Goal: Information Seeking & Learning: Get advice/opinions

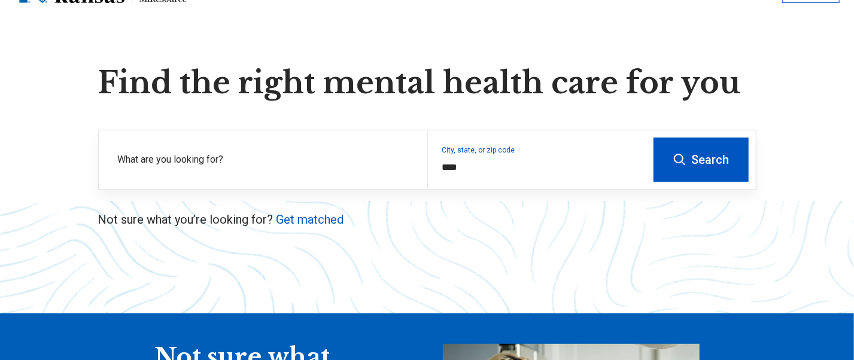
scroll to position [80, 0]
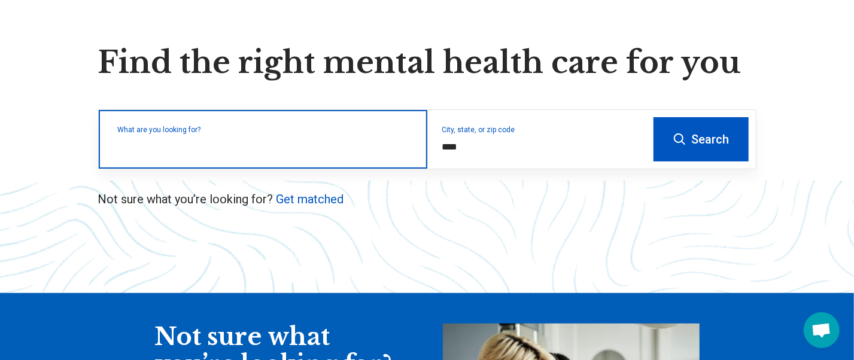
click at [178, 147] on input "text" at bounding box center [265, 145] width 295 height 14
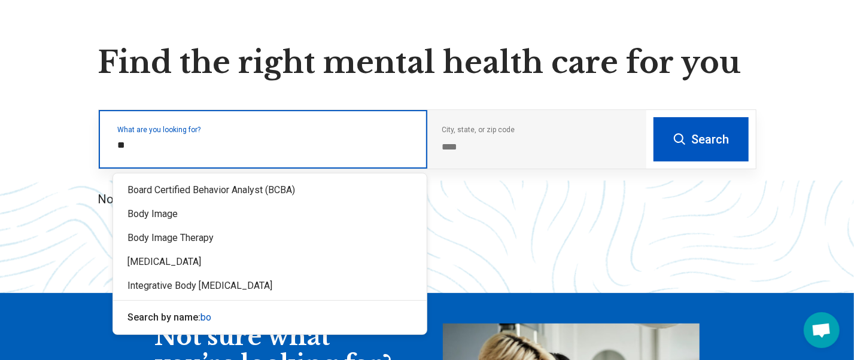
type input "*"
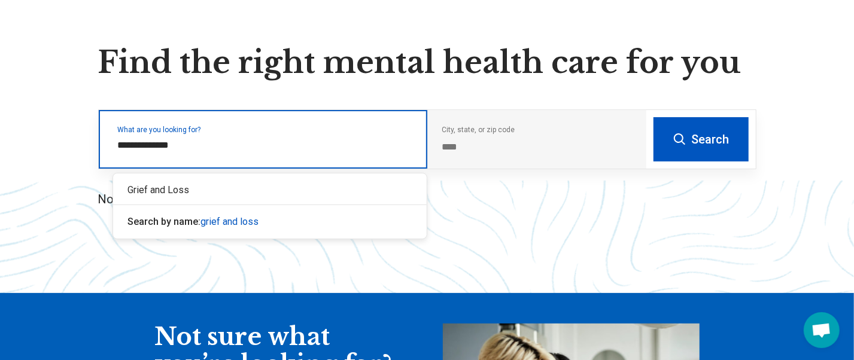
type input "**********"
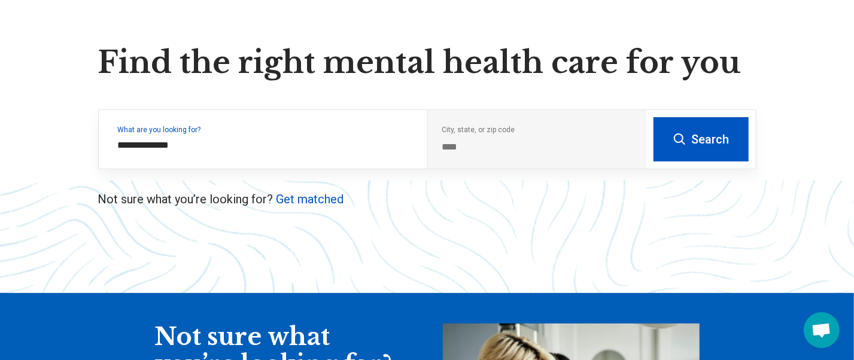
click at [690, 132] on button "Search" at bounding box center [700, 139] width 95 height 44
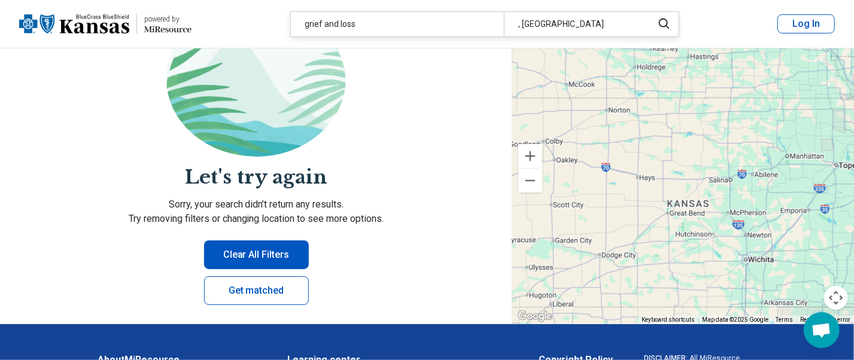
scroll to position [239, 0]
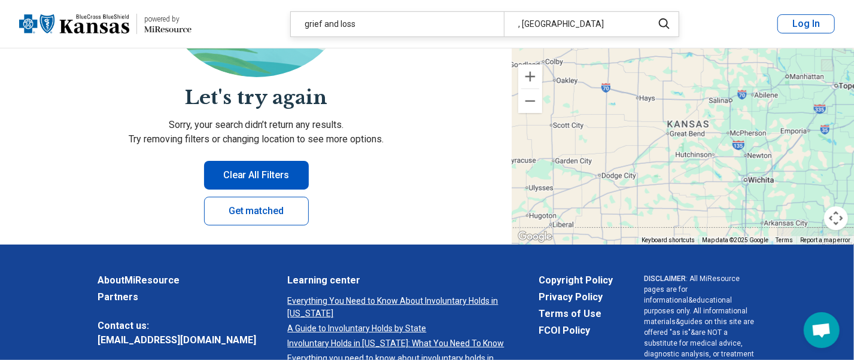
click at [243, 172] on button "Clear All Filters" at bounding box center [256, 175] width 105 height 29
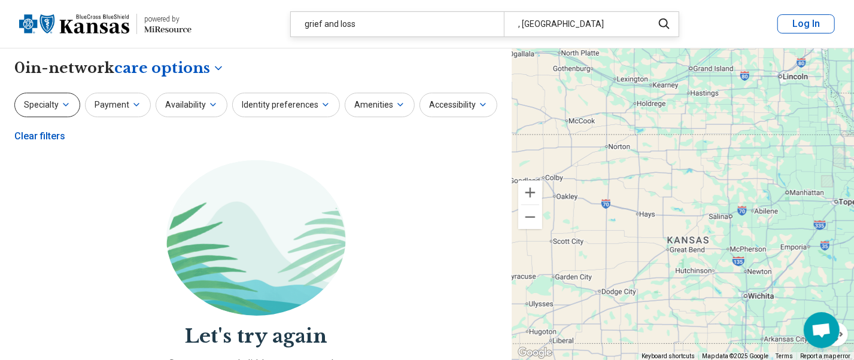
click at [52, 103] on button "Specialty" at bounding box center [47, 105] width 66 height 25
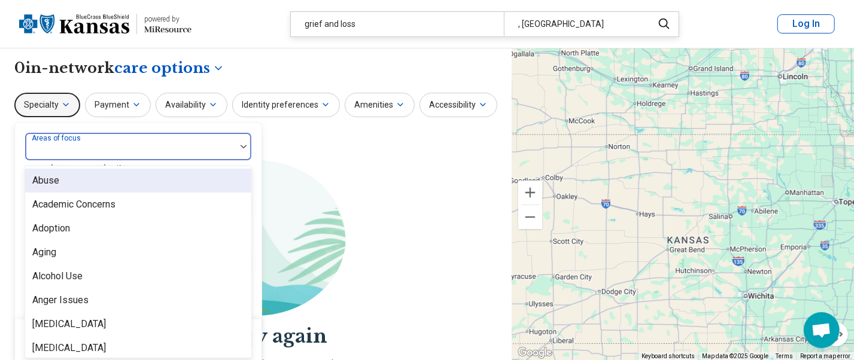
click at [117, 147] on div at bounding box center [130, 151] width 201 height 17
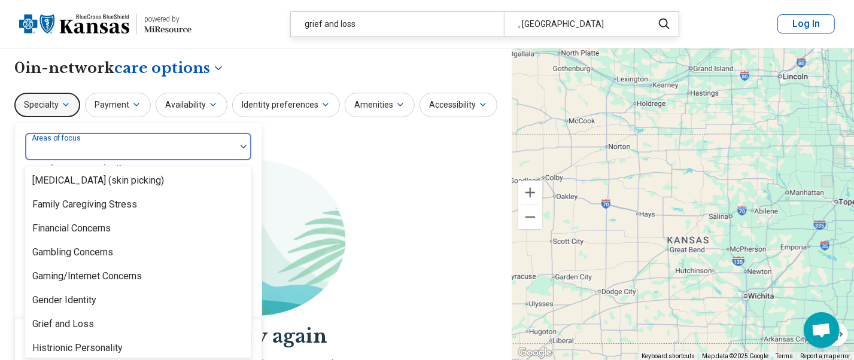
scroll to position [877, 0]
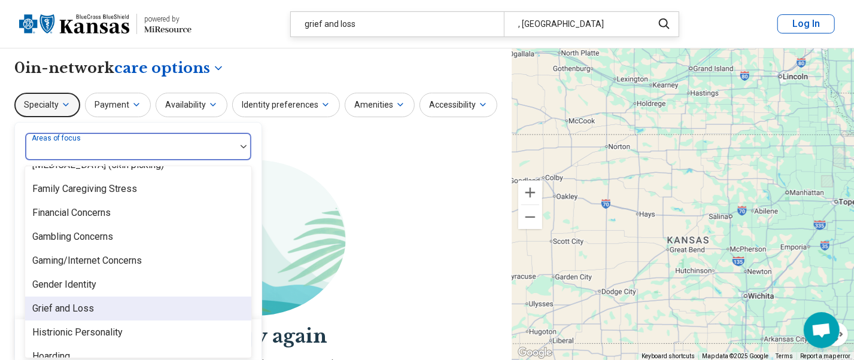
click at [50, 307] on div "Grief and Loss" at bounding box center [63, 308] width 62 height 14
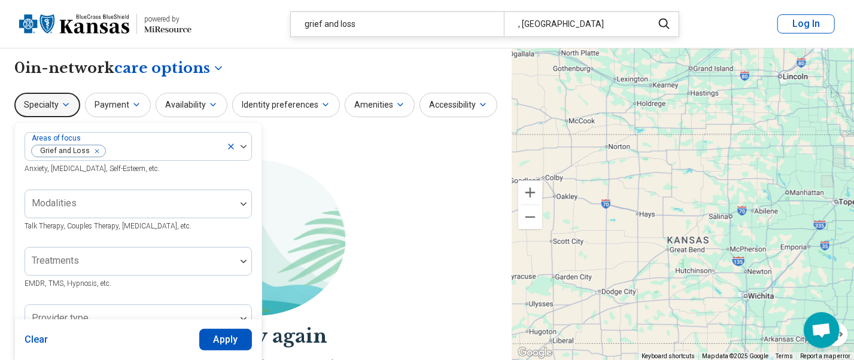
click at [339, 146] on div "Specialty Areas of focus Grief and Loss Anxiety, [MEDICAL_DATA], Self-Esteem, e…" at bounding box center [255, 122] width 483 height 58
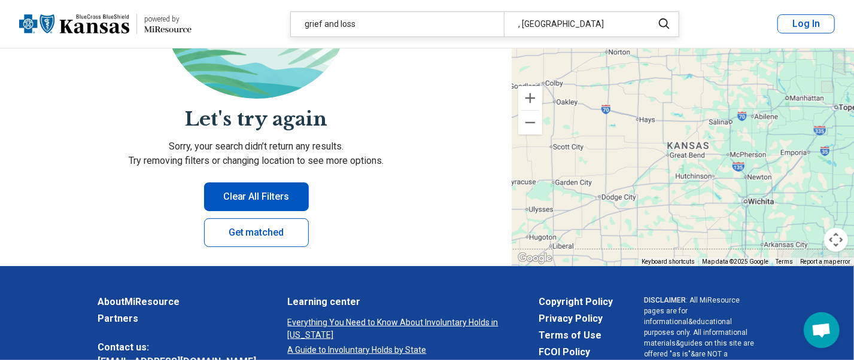
scroll to position [239, 0]
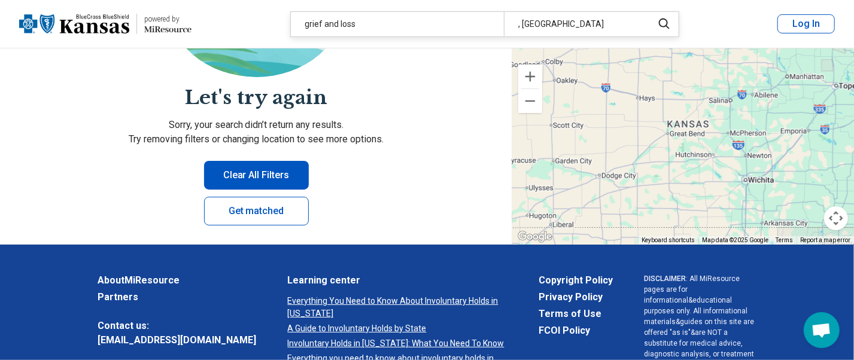
click at [253, 172] on button "Clear All Filters" at bounding box center [256, 175] width 105 height 29
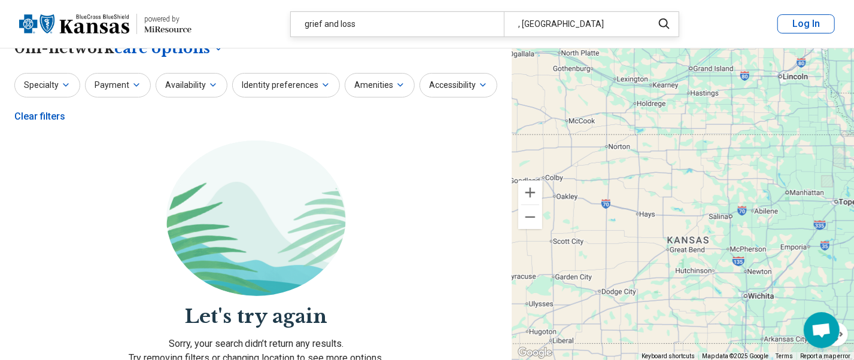
scroll to position [0, 0]
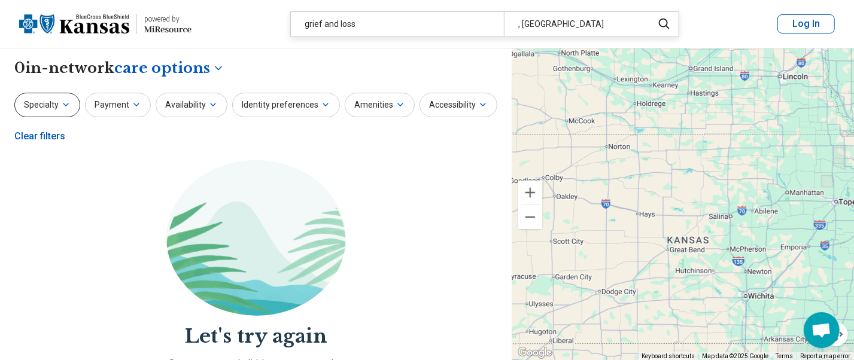
click at [54, 102] on button "Specialty" at bounding box center [47, 105] width 66 height 25
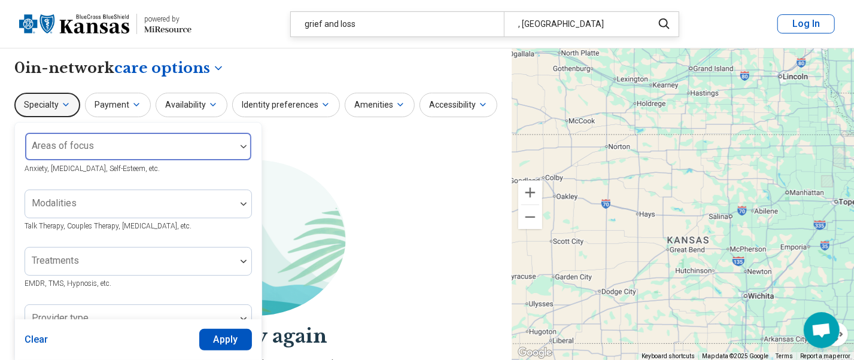
click at [71, 148] on div "Areas of focus" at bounding box center [138, 146] width 227 height 29
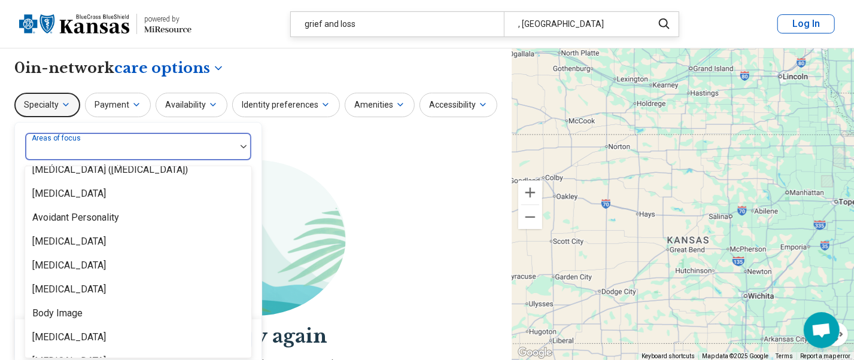
scroll to position [319, 0]
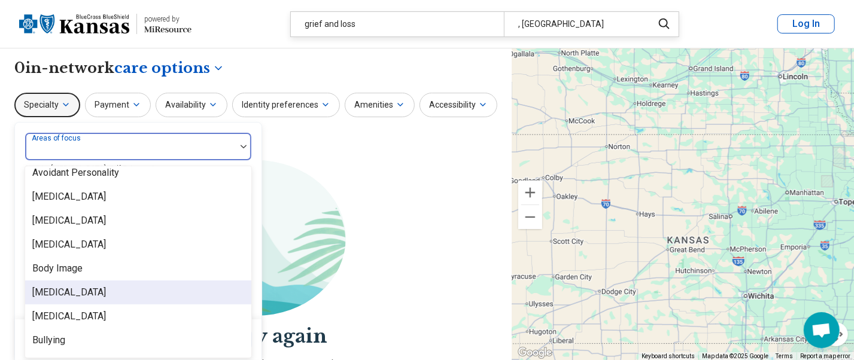
click at [102, 290] on div "[MEDICAL_DATA]" at bounding box center [69, 292] width 74 height 14
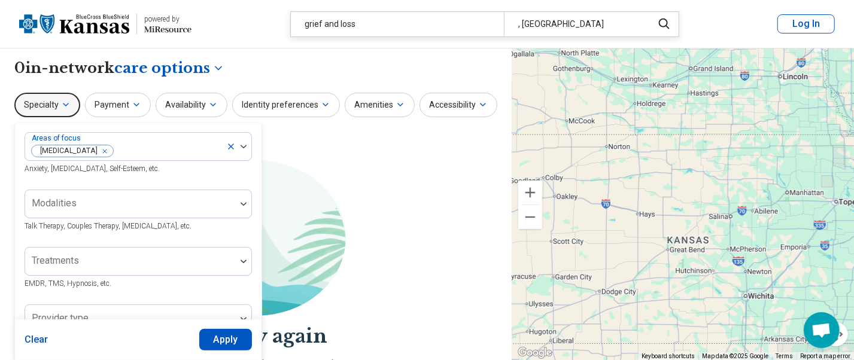
click at [325, 147] on div "Specialty Areas of focus [MEDICAL_DATA] Anxiety, [MEDICAL_DATA], Self-Esteem, e…" at bounding box center [255, 122] width 483 height 58
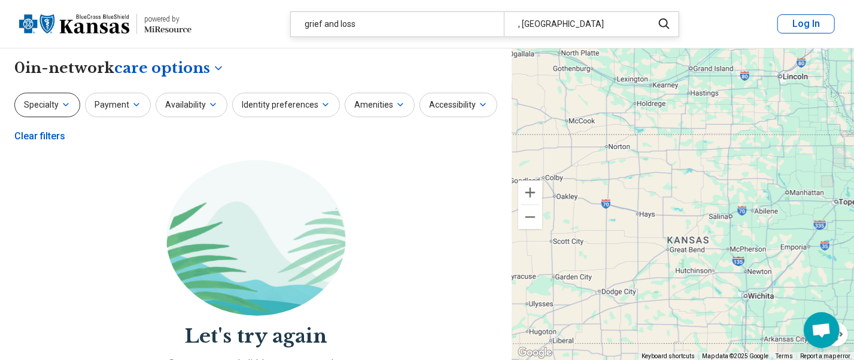
click at [50, 100] on button "Specialty" at bounding box center [47, 105] width 66 height 25
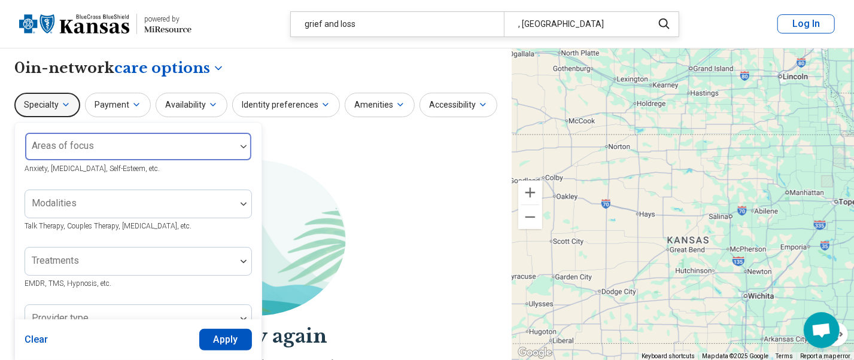
click at [104, 151] on div at bounding box center [130, 151] width 201 height 17
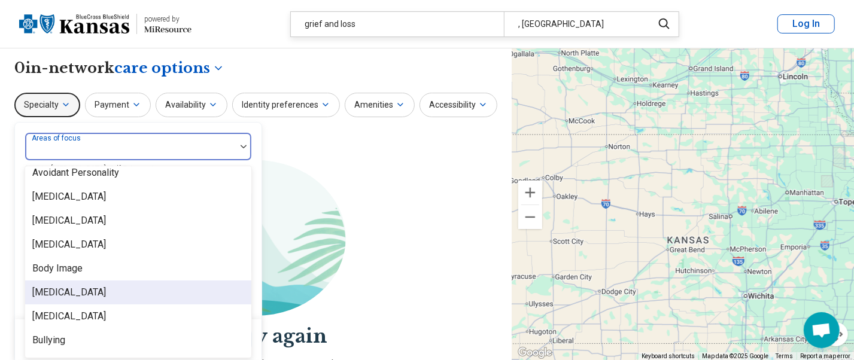
click at [81, 291] on div "[MEDICAL_DATA]" at bounding box center [69, 292] width 74 height 14
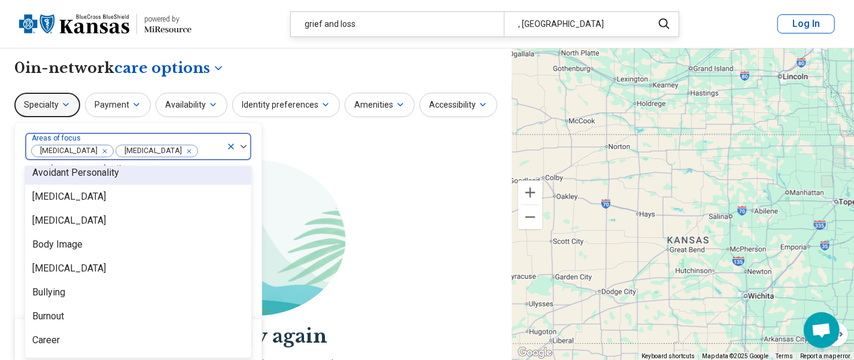
click at [182, 156] on icon "Remove [object Object]" at bounding box center [186, 151] width 8 height 8
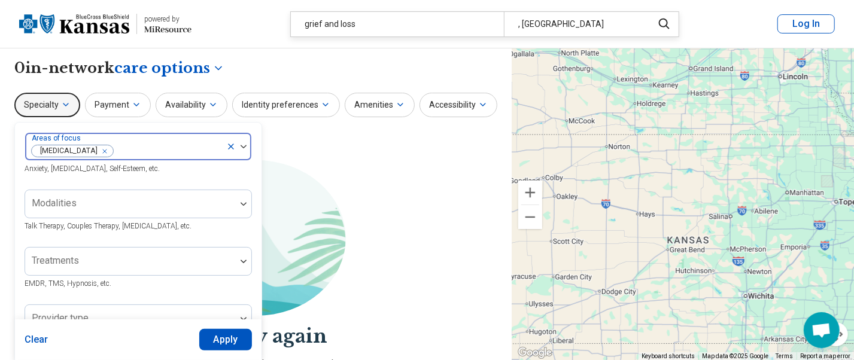
click at [287, 143] on div "Specialty Areas of focus [MEDICAL_DATA] Anxiety, [MEDICAL_DATA], Self-Esteem, e…" at bounding box center [255, 122] width 483 height 58
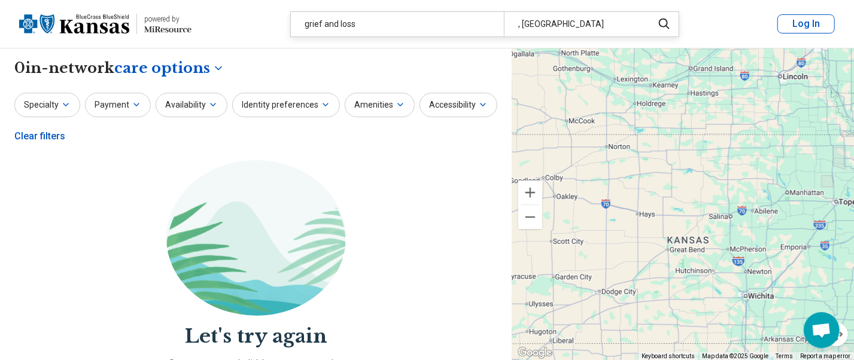
click at [32, 136] on div "Clear filters" at bounding box center [39, 136] width 51 height 29
click at [43, 103] on button "Specialty" at bounding box center [47, 105] width 66 height 25
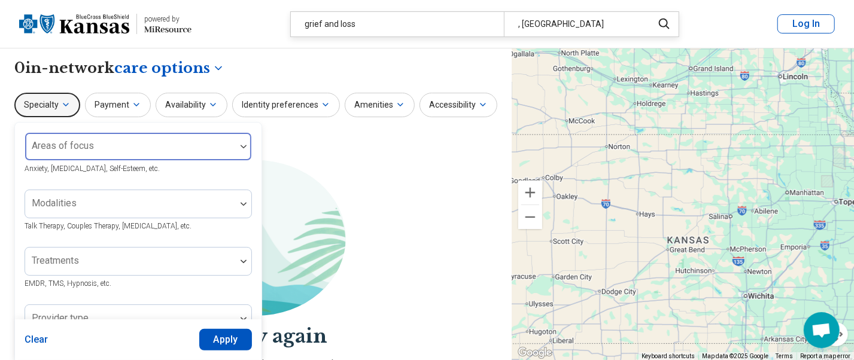
click at [54, 143] on div "Areas of focus" at bounding box center [138, 146] width 227 height 29
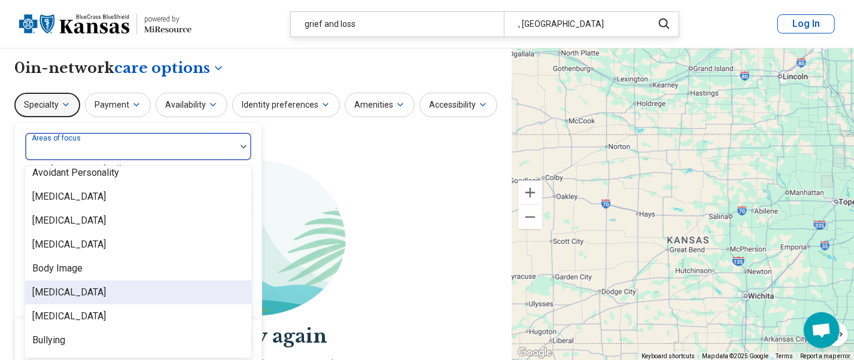
click at [56, 292] on div "[MEDICAL_DATA]" at bounding box center [69, 292] width 74 height 14
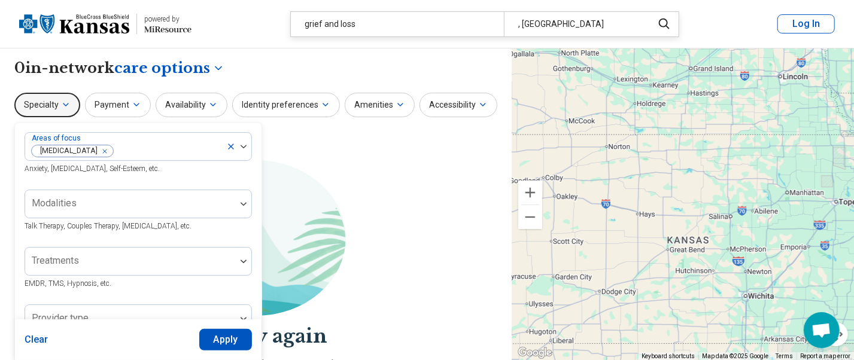
click at [119, 123] on div "Areas of focus [MEDICAL_DATA] Anxiety, [MEDICAL_DATA], Self-Esteem, etc. Modali…" at bounding box center [138, 366] width 246 height 487
click at [227, 341] on button "Apply" at bounding box center [225, 340] width 53 height 22
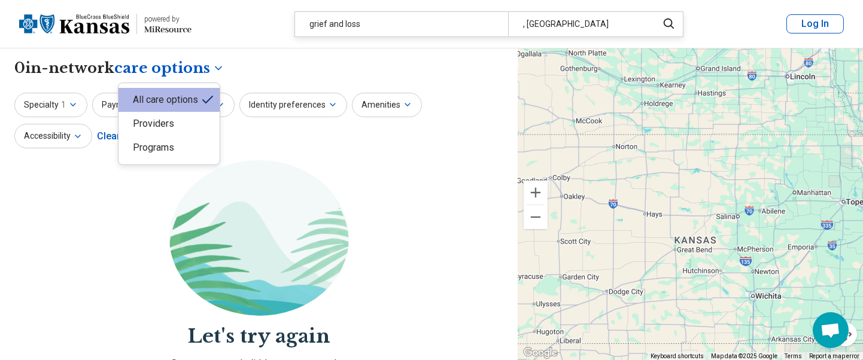
click at [145, 122] on div "Providers" at bounding box center [168, 124] width 101 height 24
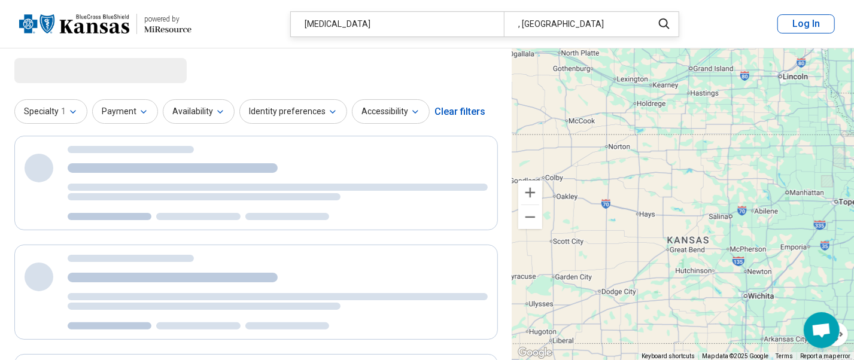
select select "********"
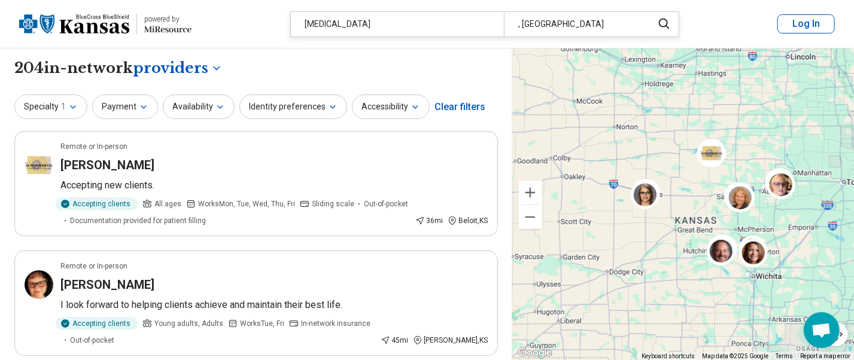
drag, startPoint x: 566, startPoint y: 241, endPoint x: 545, endPoint y: 229, distance: 24.6
click at [545, 229] on div at bounding box center [683, 204] width 342 height 312
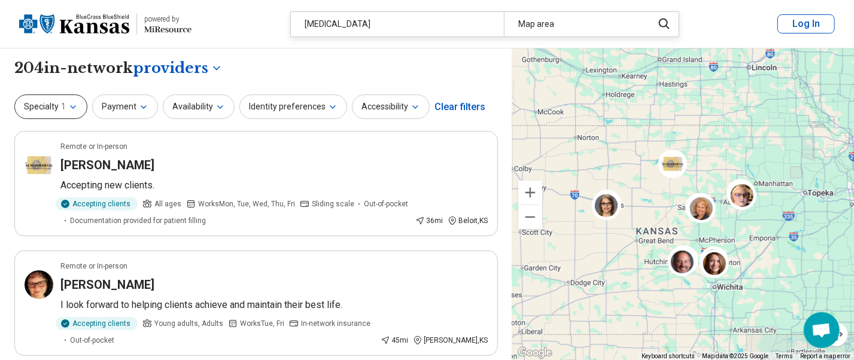
click at [82, 102] on button "Specialty 1" at bounding box center [50, 107] width 73 height 25
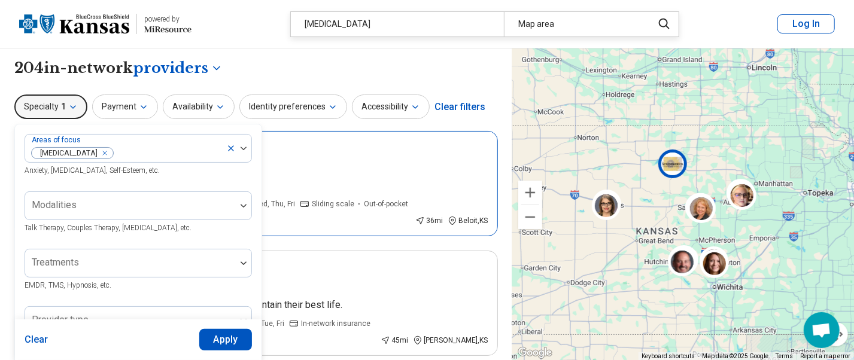
click at [341, 154] on article "Remote or In-person [PERSON_NAME] Accepting new clients. Accepting clients All …" at bounding box center [255, 183] width 483 height 105
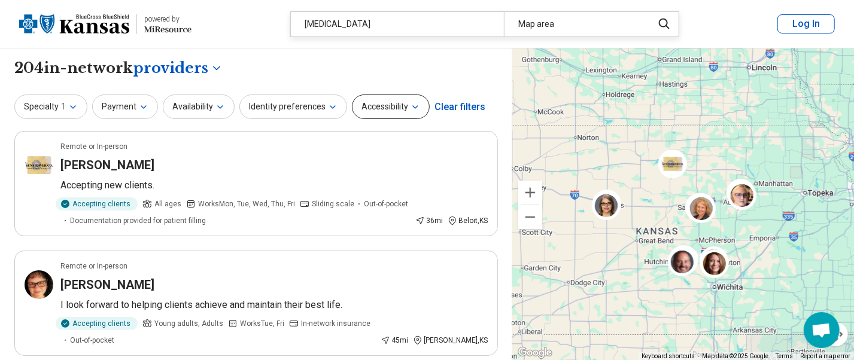
click at [410, 105] on icon "button" at bounding box center [415, 107] width 10 height 10
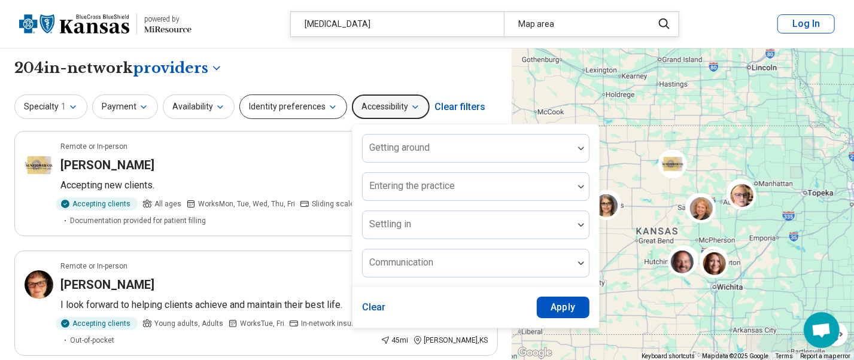
click at [331, 107] on button "Identity preferences" at bounding box center [293, 107] width 108 height 25
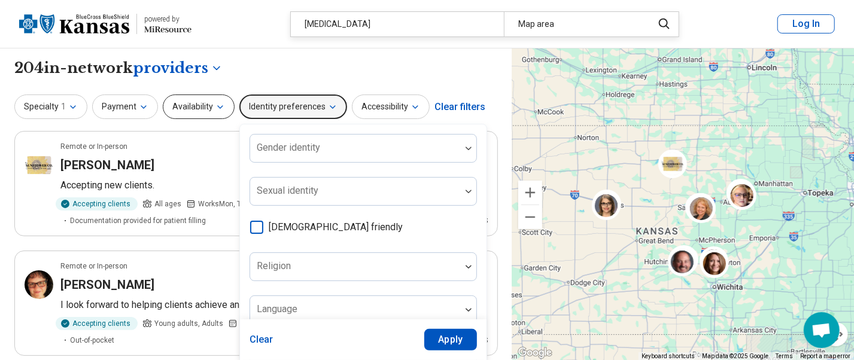
click at [202, 105] on button "Availability" at bounding box center [199, 107] width 72 height 25
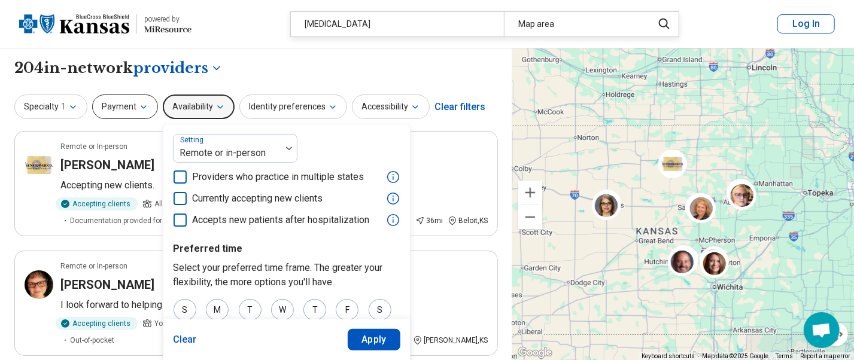
click at [139, 105] on icon "button" at bounding box center [144, 107] width 10 height 10
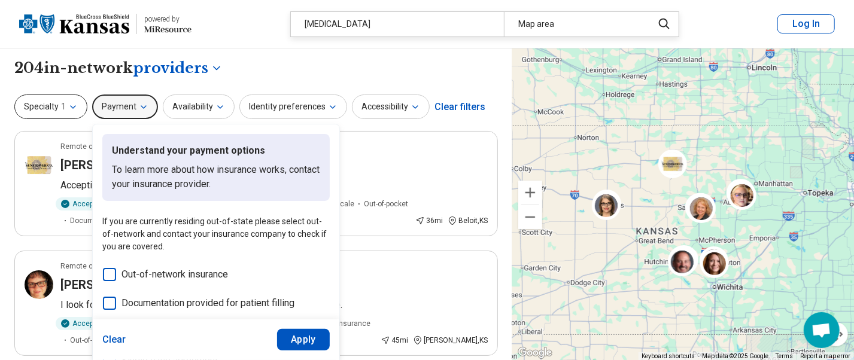
click at [75, 103] on icon "button" at bounding box center [73, 107] width 10 height 10
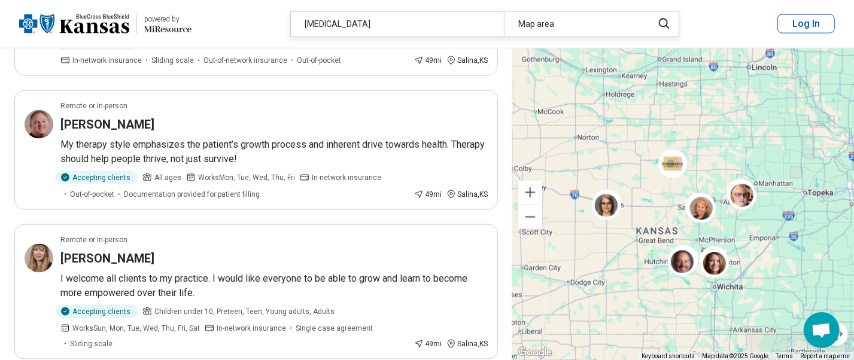
scroll to position [957, 0]
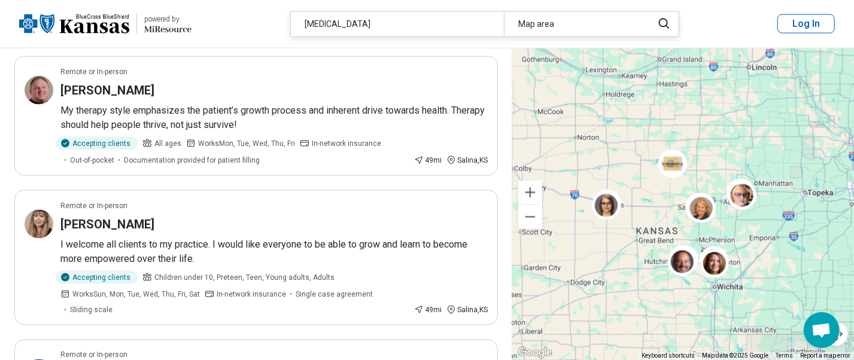
click at [780, 185] on div at bounding box center [683, 204] width 342 height 312
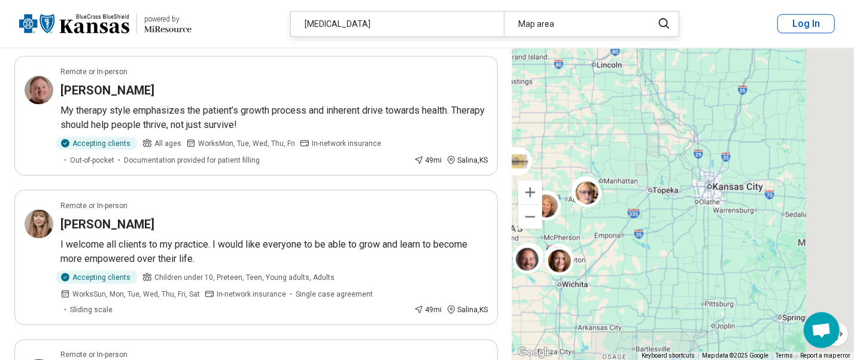
drag, startPoint x: 750, startPoint y: 226, endPoint x: 542, endPoint y: 216, distance: 207.8
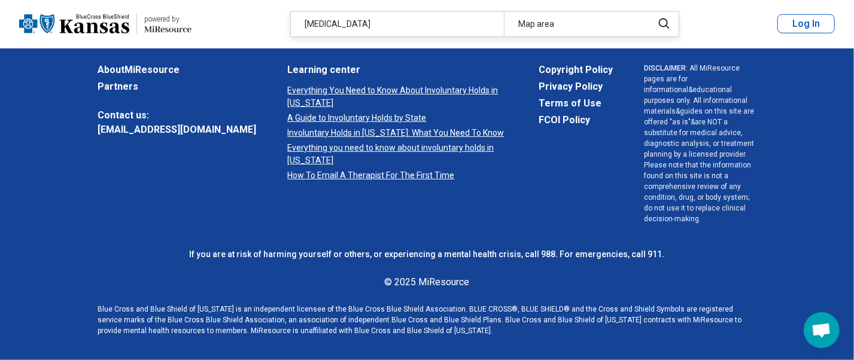
scroll to position [234, 0]
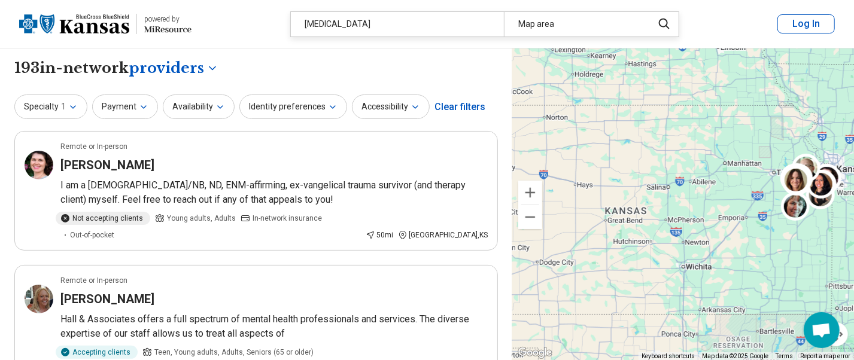
drag, startPoint x: 565, startPoint y: 198, endPoint x: 756, endPoint y: 189, distance: 191.6
click at [756, 189] on div "3" at bounding box center [683, 204] width 342 height 312
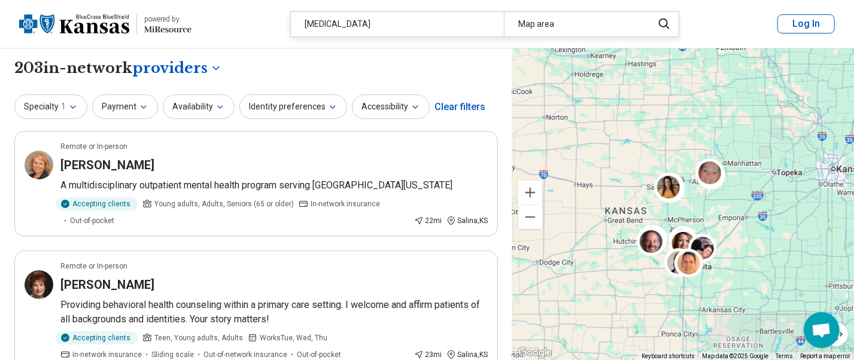
click at [732, 161] on div at bounding box center [683, 204] width 342 height 312
click at [732, 157] on div at bounding box center [683, 204] width 342 height 312
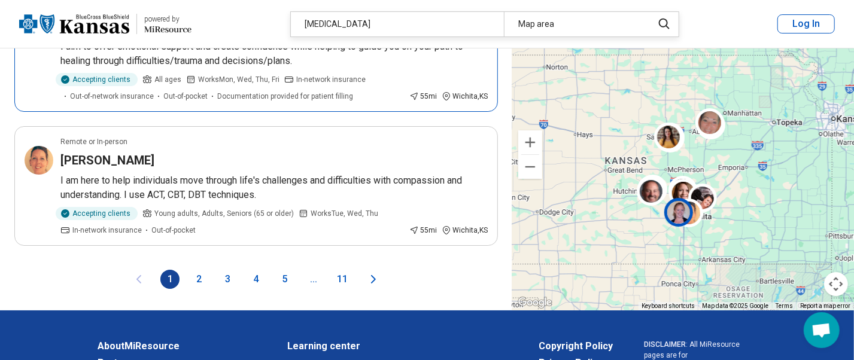
scroll to position [2472, 0]
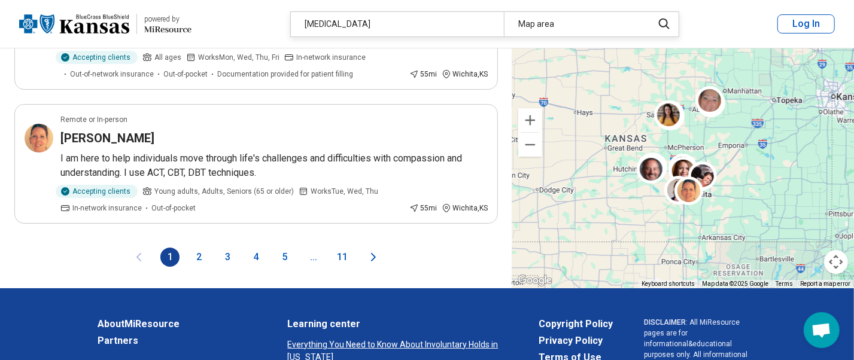
click at [199, 248] on button "2" at bounding box center [198, 257] width 19 height 19
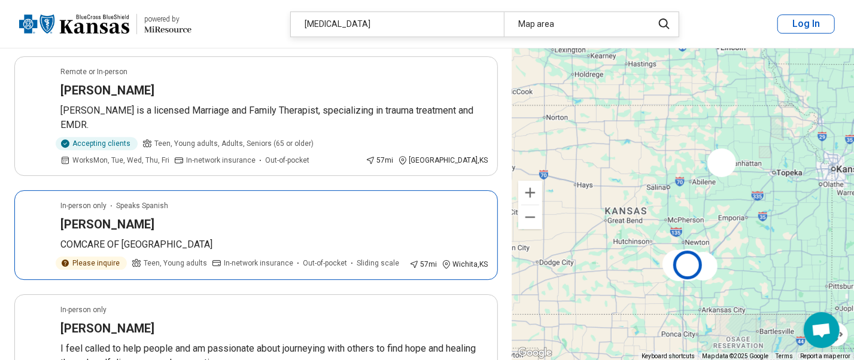
scroll to position [1994, 0]
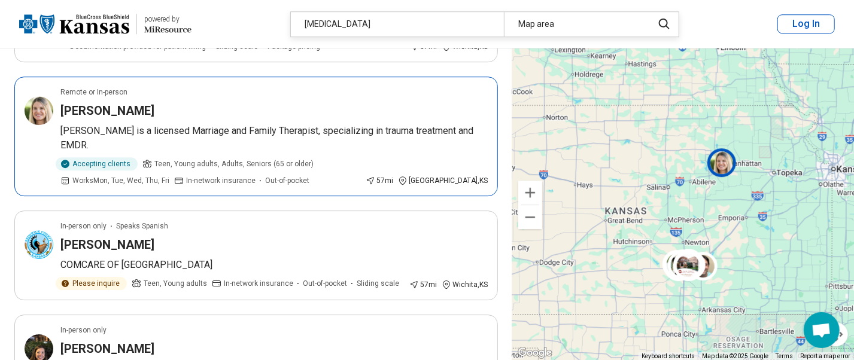
click at [109, 103] on h3 "[PERSON_NAME]" at bounding box center [107, 110] width 94 height 17
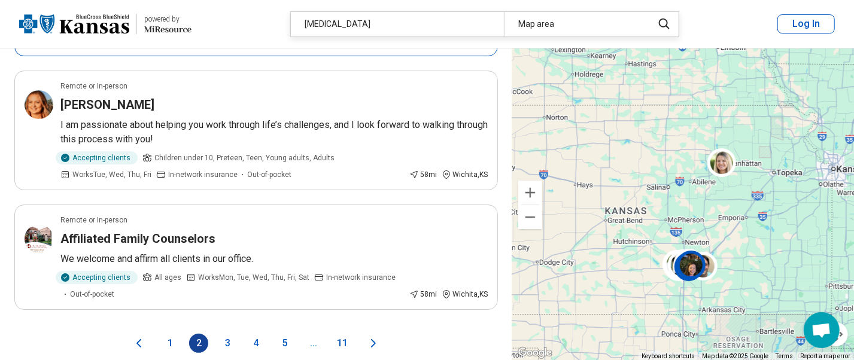
scroll to position [2392, 0]
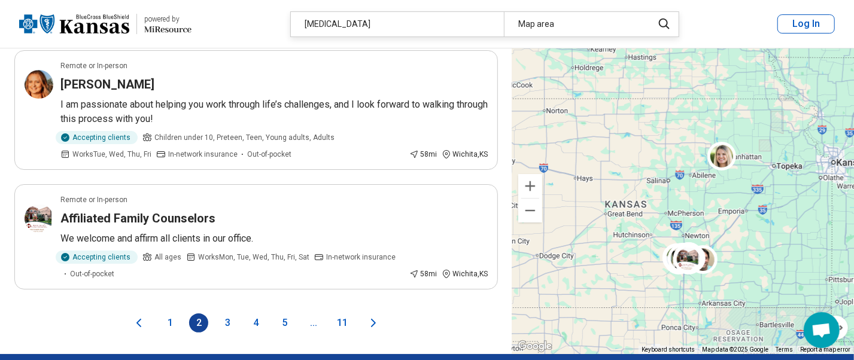
click at [227, 313] on button "3" at bounding box center [227, 322] width 19 height 19
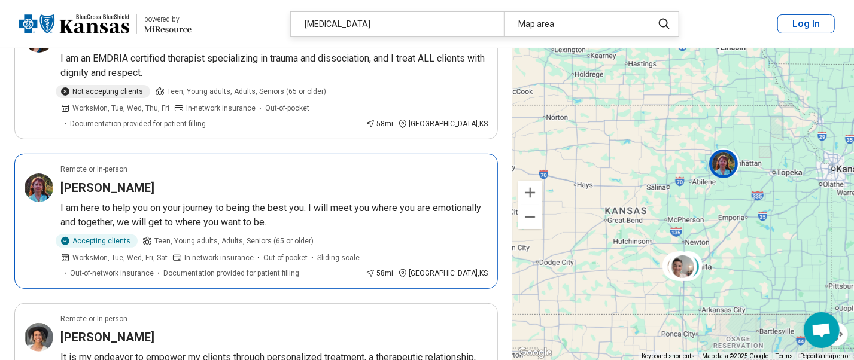
scroll to position [159, 0]
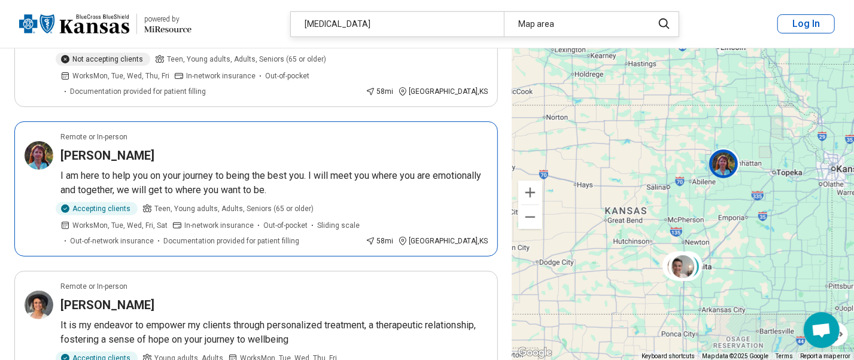
click at [109, 175] on p "I am here to help you on your journey to being the best you. I will meet you wh…" at bounding box center [273, 183] width 427 height 29
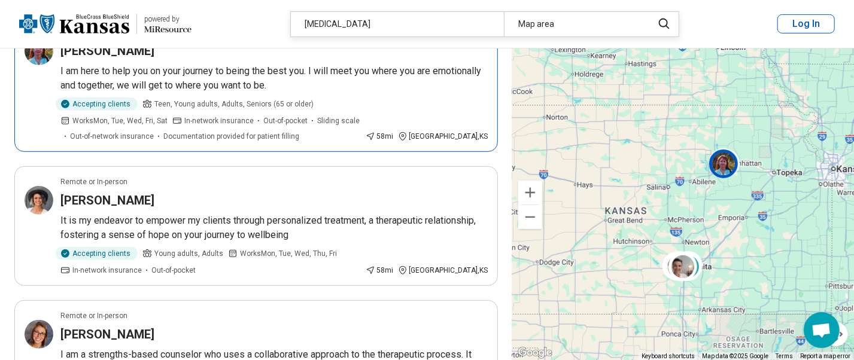
scroll to position [319, 0]
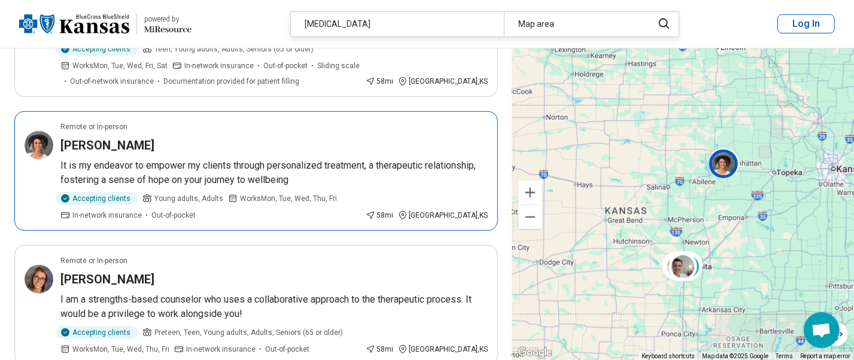
click at [84, 144] on h3 "[PERSON_NAME]" at bounding box center [107, 145] width 94 height 17
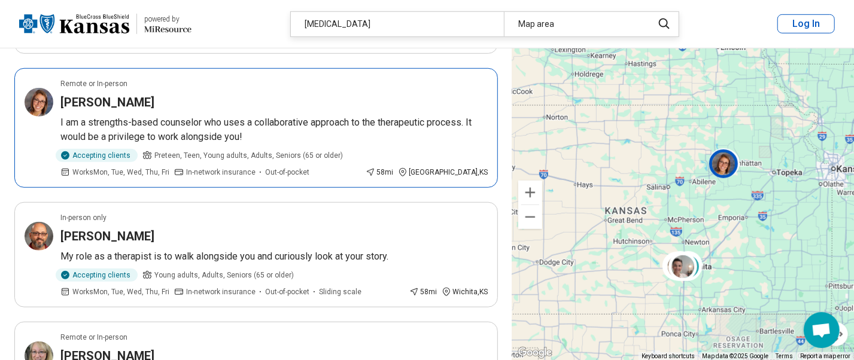
scroll to position [479, 0]
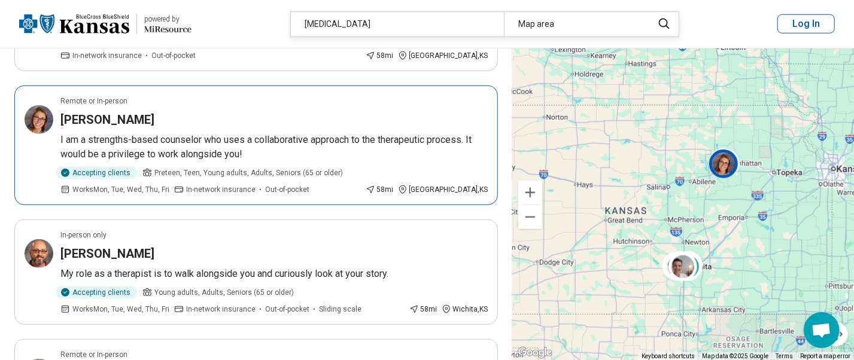
click at [78, 117] on h3 "[PERSON_NAME]" at bounding box center [107, 119] width 94 height 17
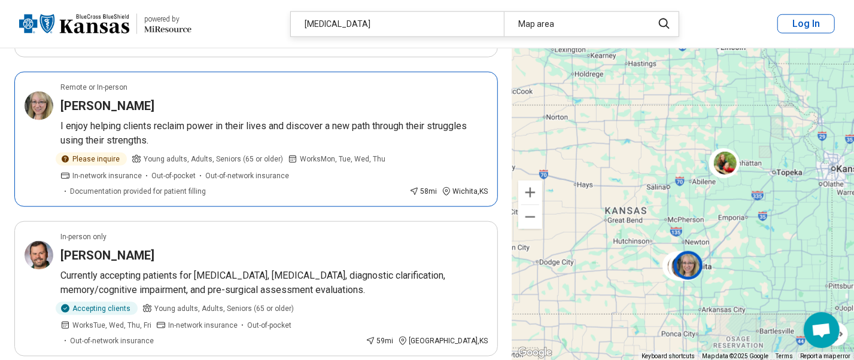
scroll to position [718, 0]
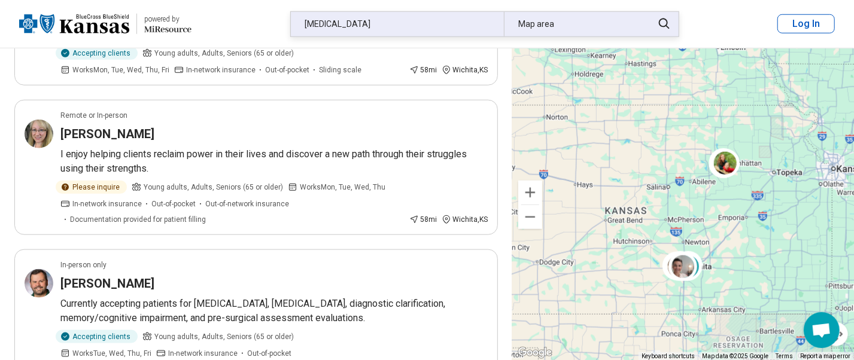
click at [581, 25] on div "Map area" at bounding box center [575, 24] width 142 height 25
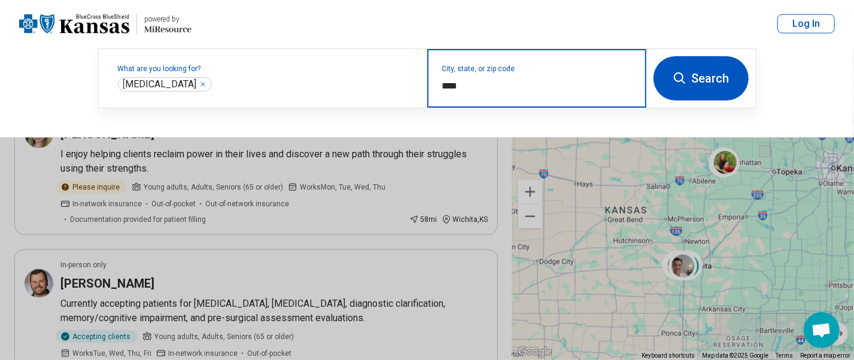
click at [442, 86] on input "****" at bounding box center [537, 86] width 190 height 14
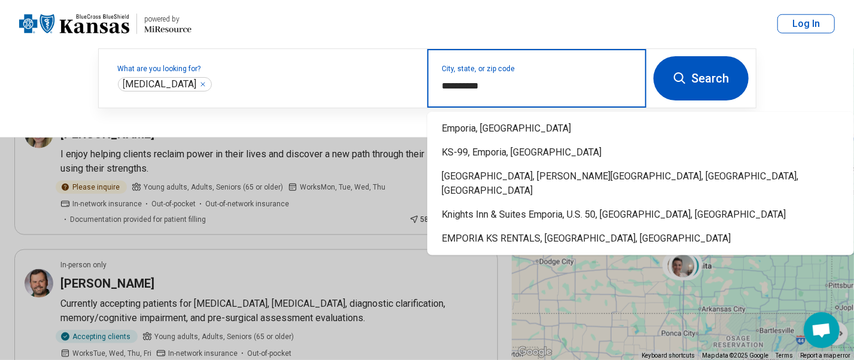
type input "**********"
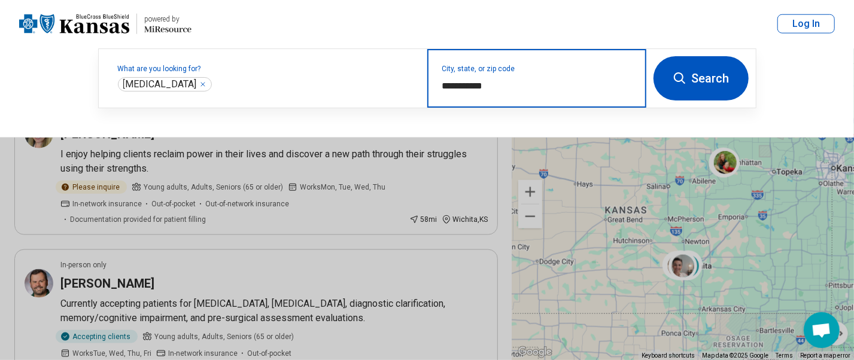
type input "**********"
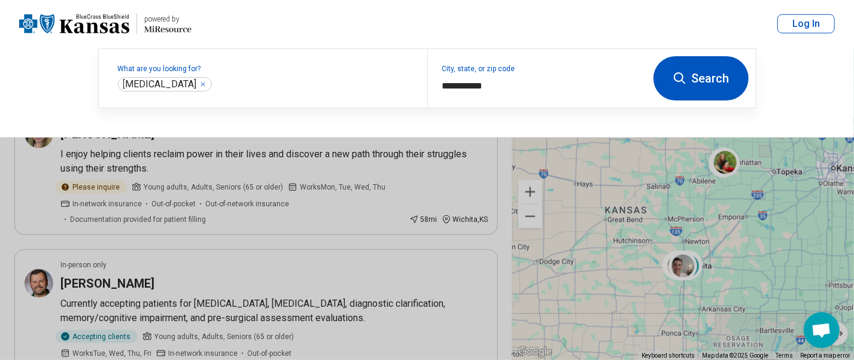
click at [714, 80] on button "Search" at bounding box center [700, 78] width 95 height 44
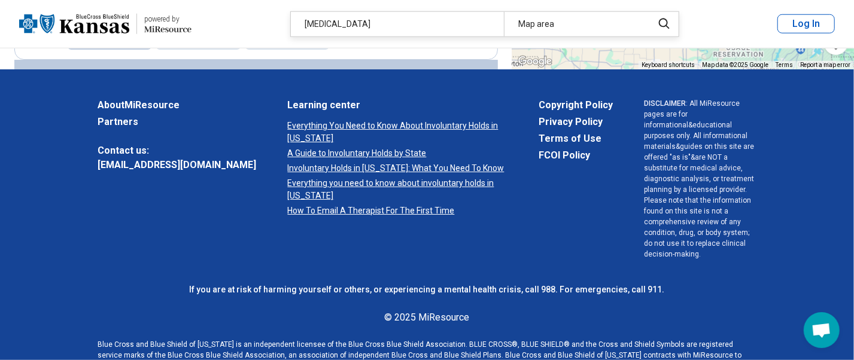
scroll to position [270, 0]
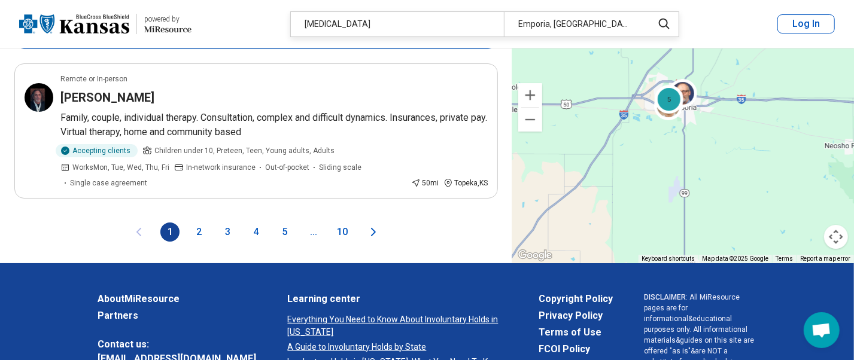
scroll to position [2472, 0]
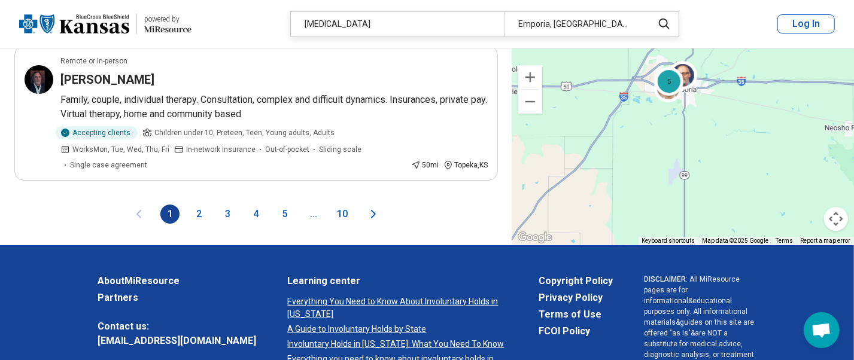
click at [202, 205] on button "2" at bounding box center [198, 214] width 19 height 19
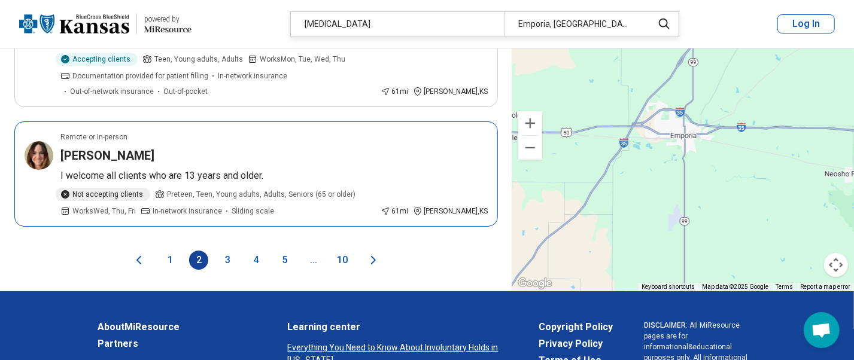
scroll to position [2552, 0]
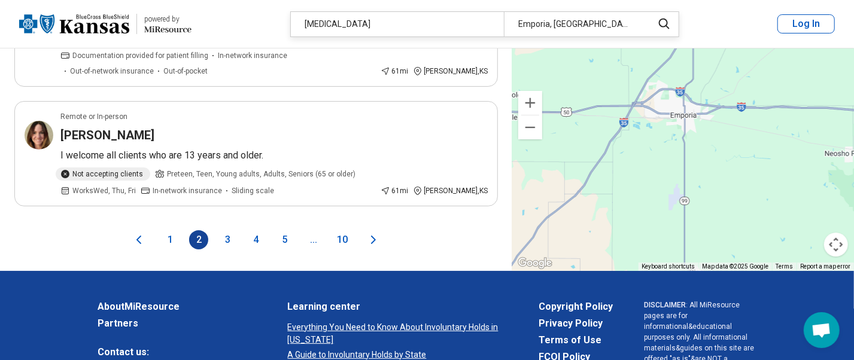
click at [225, 230] on button "3" at bounding box center [227, 239] width 19 height 19
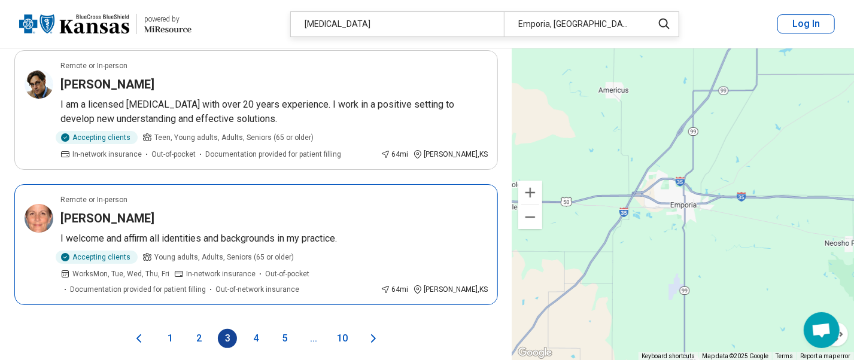
scroll to position [2392, 0]
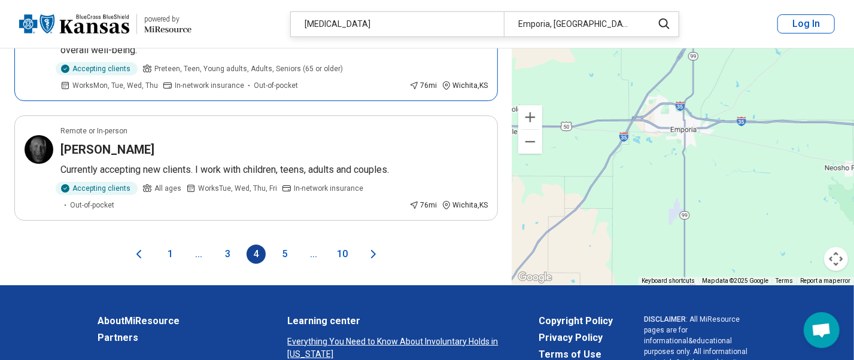
scroll to position [2552, 0]
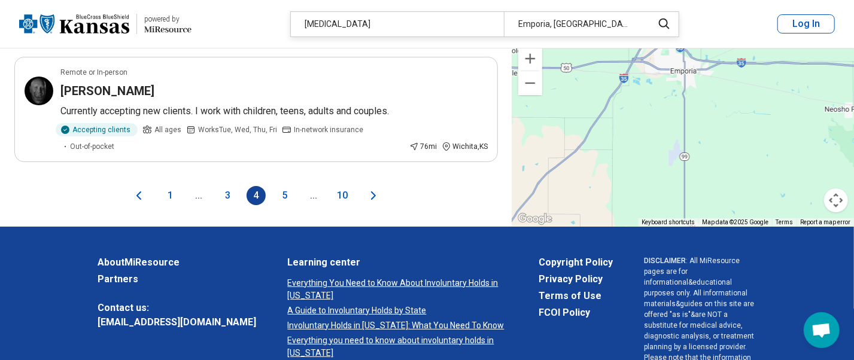
click at [284, 186] on button "5" at bounding box center [284, 195] width 19 height 19
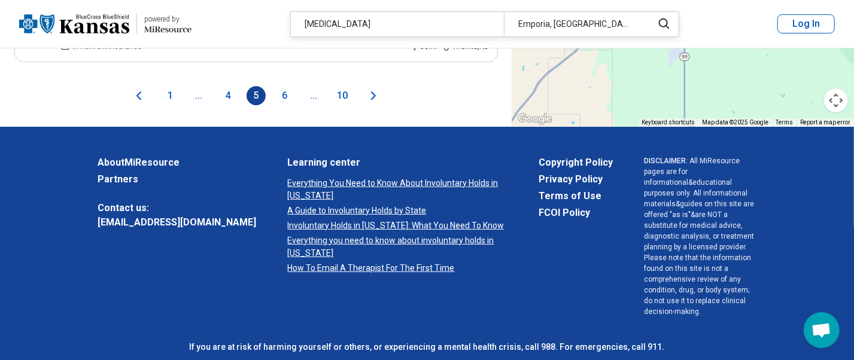
scroll to position [2632, 0]
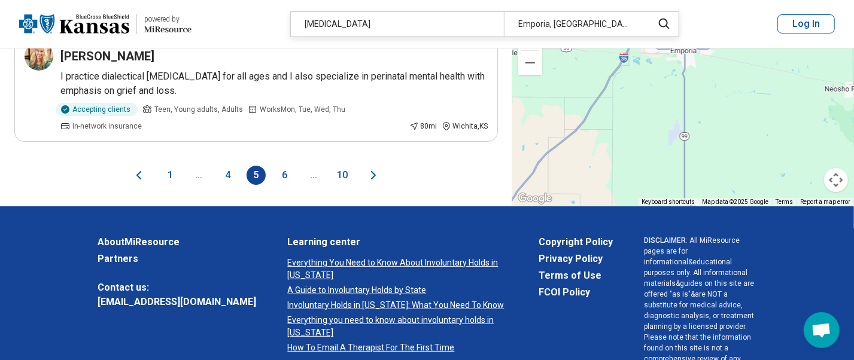
click at [284, 185] on button "6" at bounding box center [284, 175] width 19 height 19
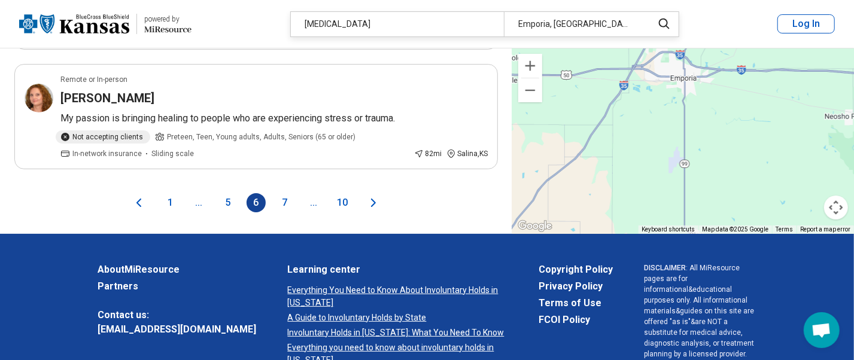
click at [283, 193] on button "7" at bounding box center [284, 202] width 19 height 19
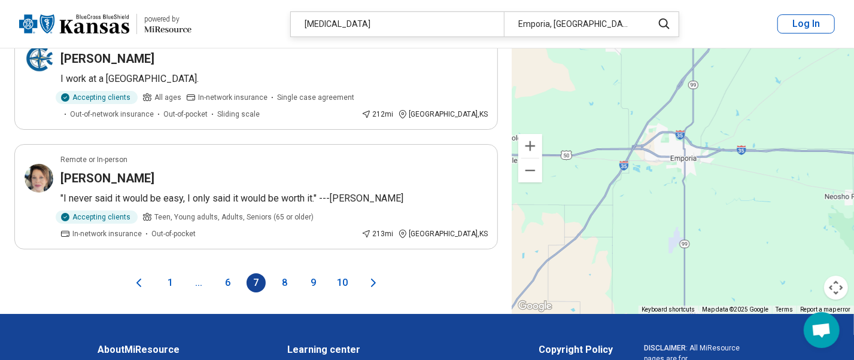
scroll to position [2392, 0]
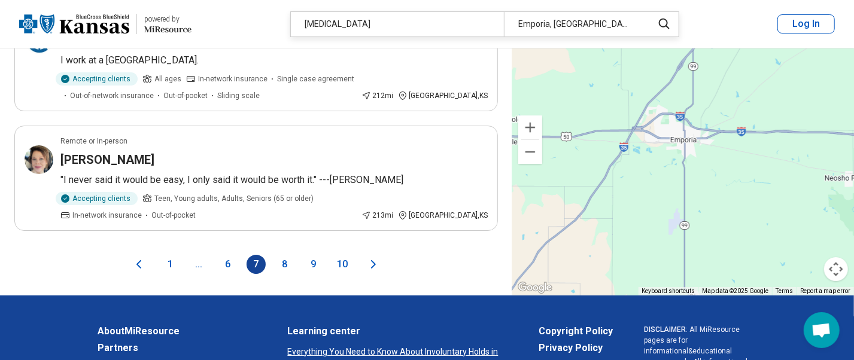
click at [285, 258] on button "8" at bounding box center [284, 264] width 19 height 19
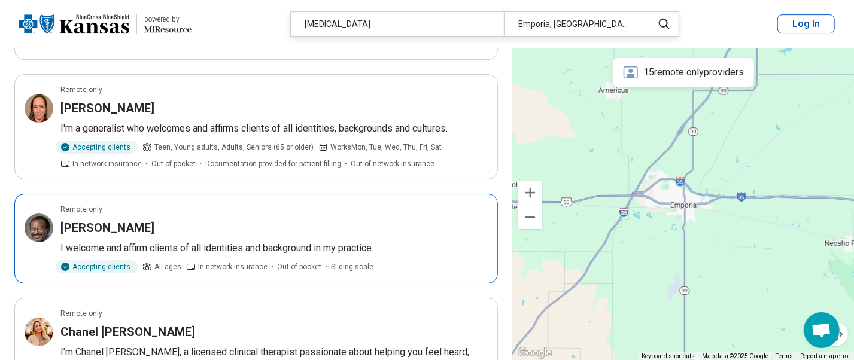
scroll to position [2472, 0]
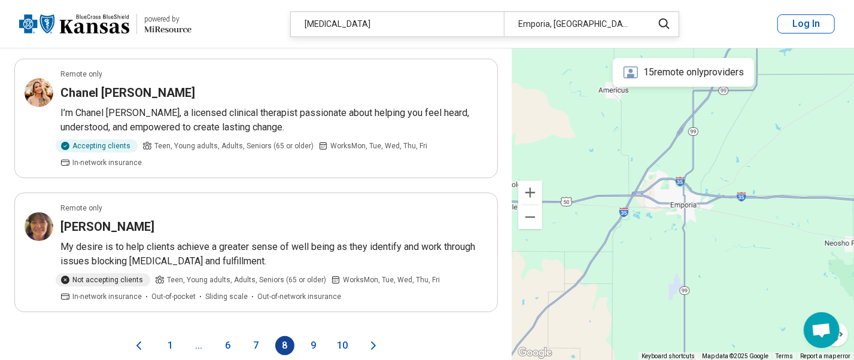
click at [308, 336] on button "9" at bounding box center [313, 345] width 19 height 19
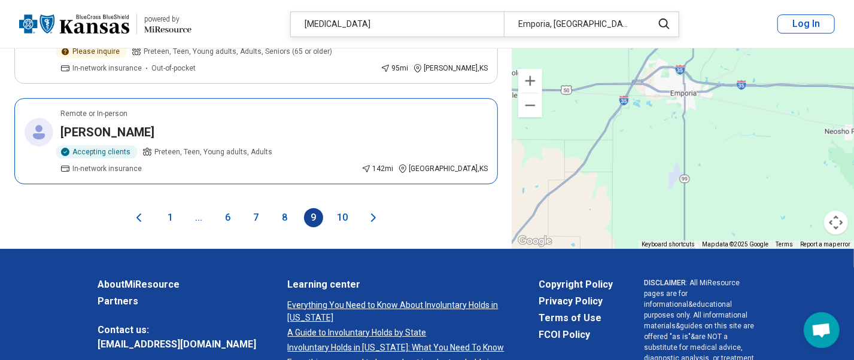
scroll to position [2153, 0]
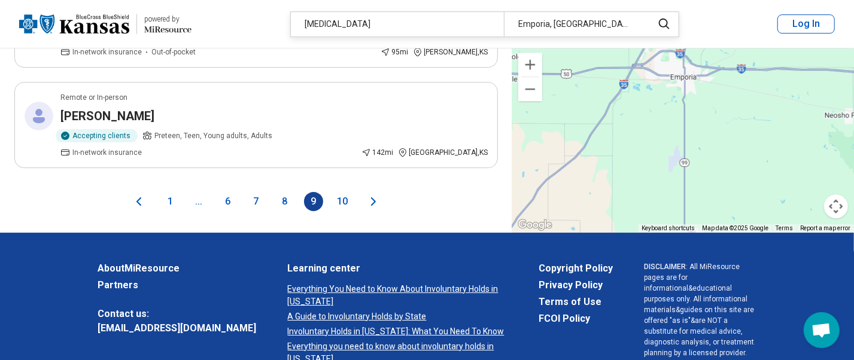
click at [338, 192] on button "10" at bounding box center [342, 201] width 19 height 19
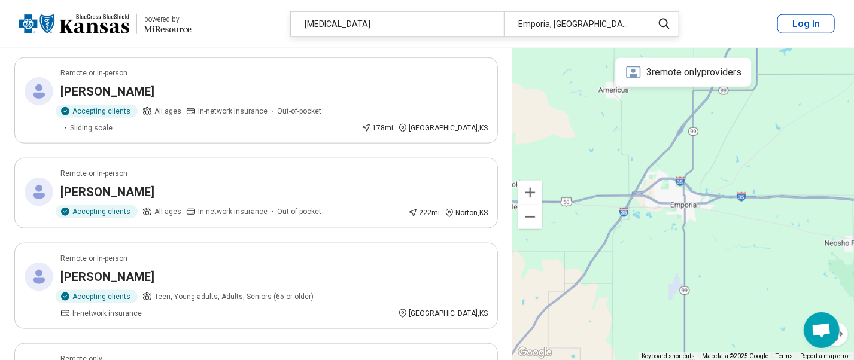
scroll to position [718, 0]
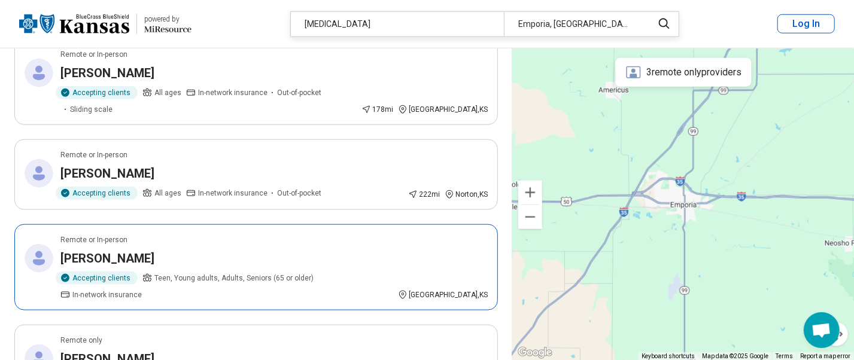
click at [84, 250] on h3 "[PERSON_NAME]" at bounding box center [107, 258] width 94 height 17
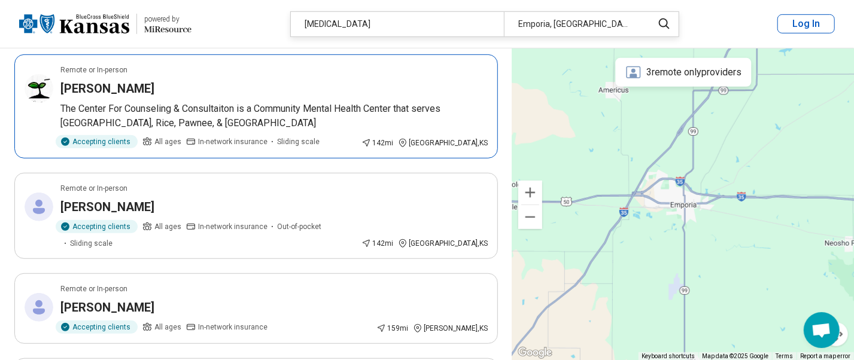
scroll to position [0, 0]
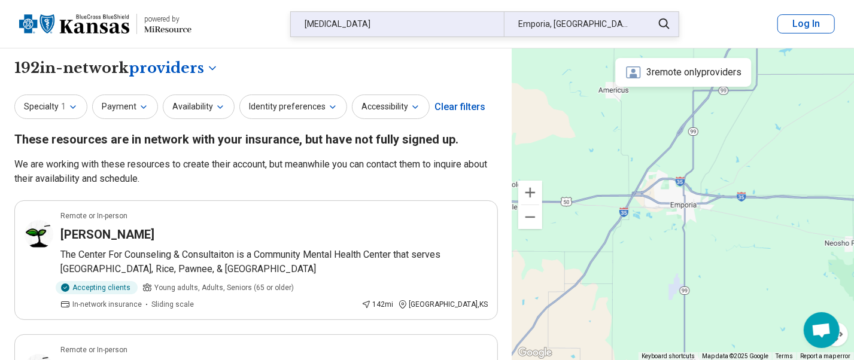
click at [396, 25] on div "[MEDICAL_DATA]" at bounding box center [397, 24] width 213 height 25
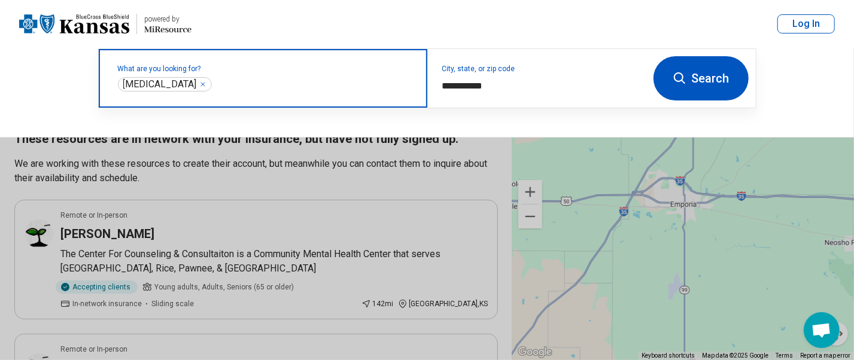
click at [212, 84] on div "[MEDICAL_DATA] ***" at bounding box center [165, 84] width 94 height 14
click at [206, 81] on icon "Remove" at bounding box center [202, 84] width 7 height 7
click at [170, 72] on label "What are you looking for?" at bounding box center [265, 68] width 295 height 7
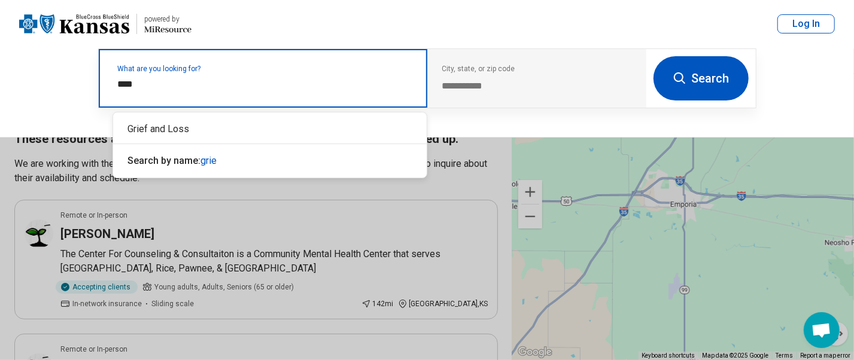
type input "*****"
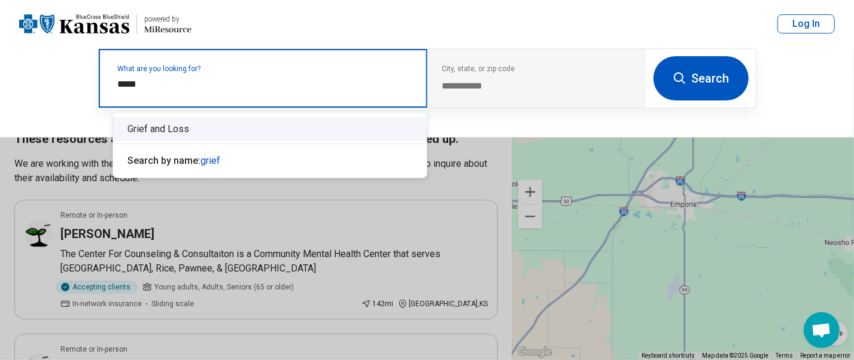
click at [169, 122] on div "Grief and Loss" at bounding box center [269, 129] width 313 height 24
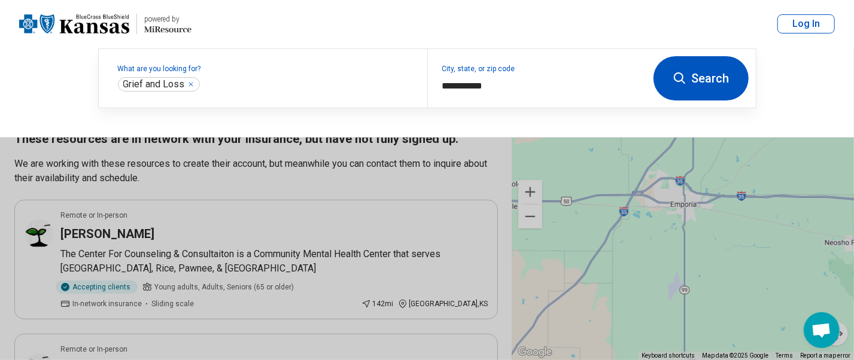
click at [696, 77] on button "Search" at bounding box center [700, 78] width 95 height 44
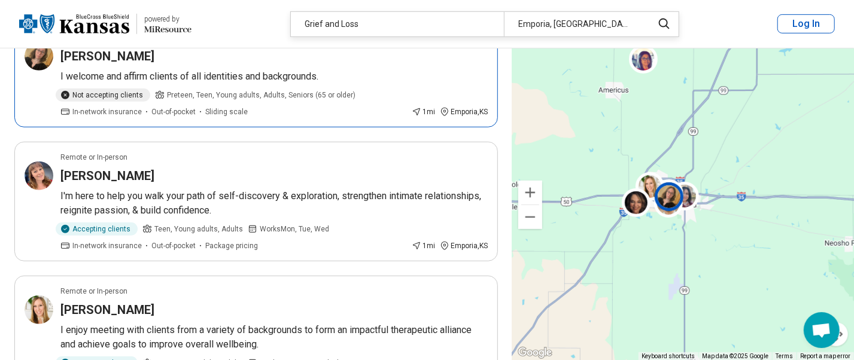
scroll to position [398, 0]
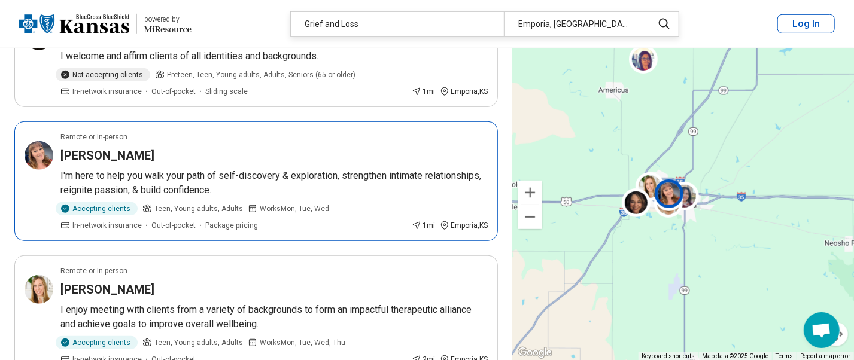
click at [93, 155] on h3 "[PERSON_NAME]" at bounding box center [107, 155] width 94 height 17
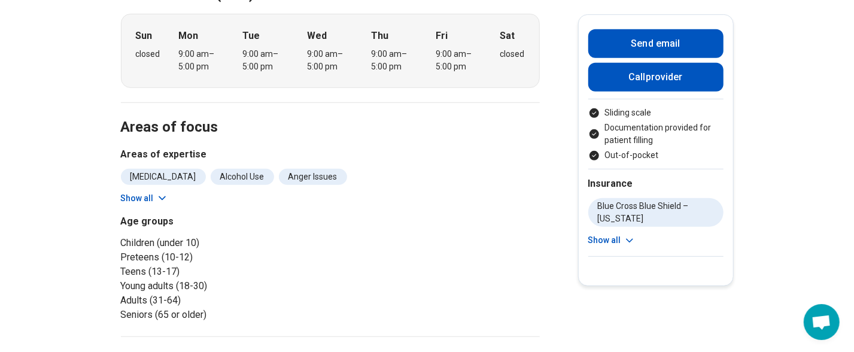
scroll to position [319, 0]
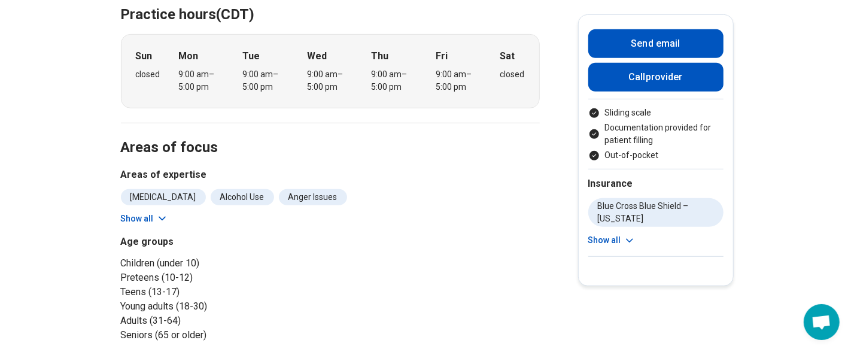
click at [194, 299] on li "Young adults (18-30)" at bounding box center [223, 306] width 205 height 14
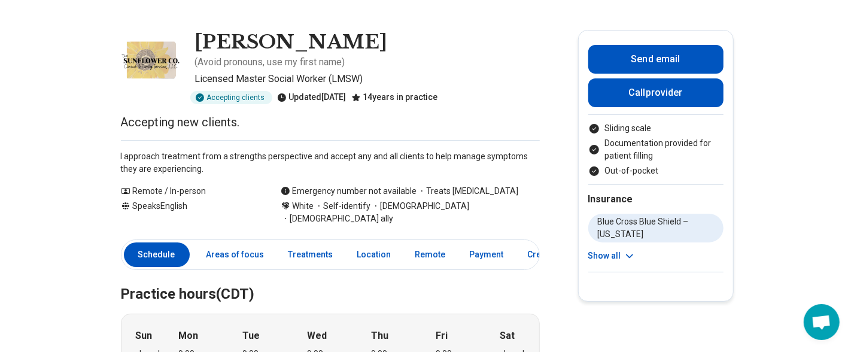
scroll to position [0, 0]
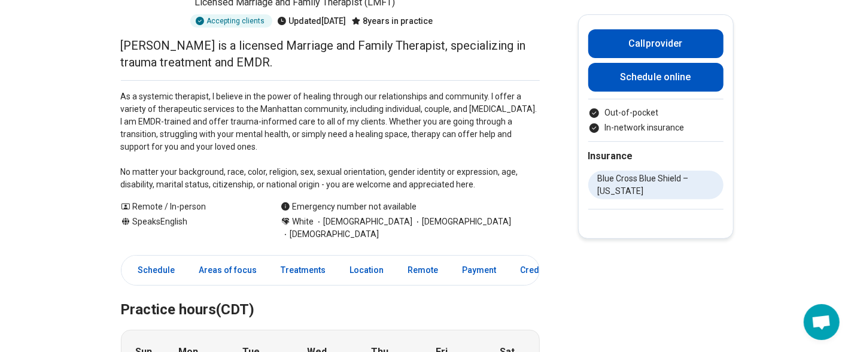
scroll to position [159, 0]
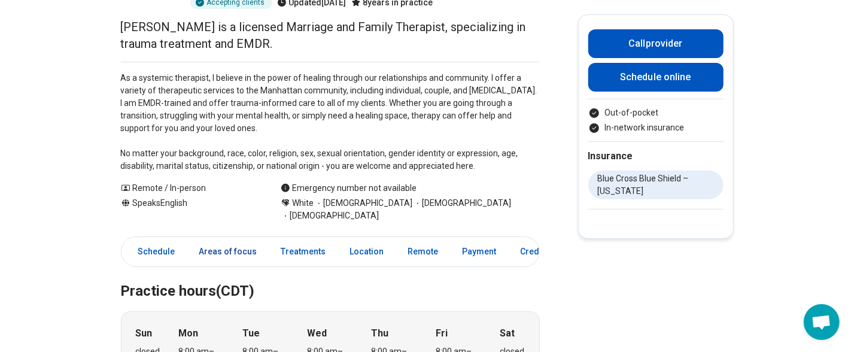
click at [225, 239] on link "Areas of focus" at bounding box center [228, 251] width 72 height 25
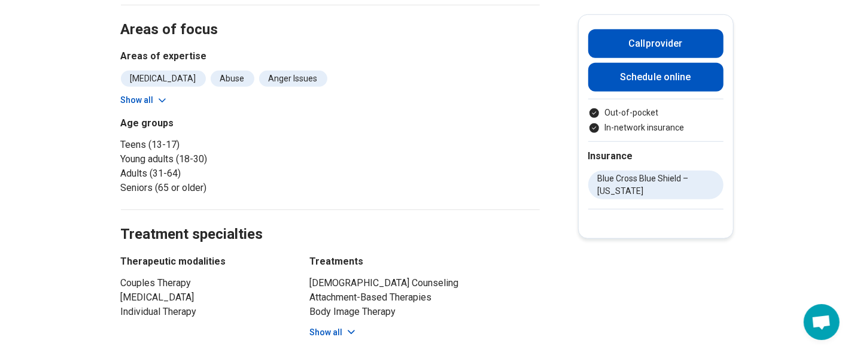
scroll to position [571, 0]
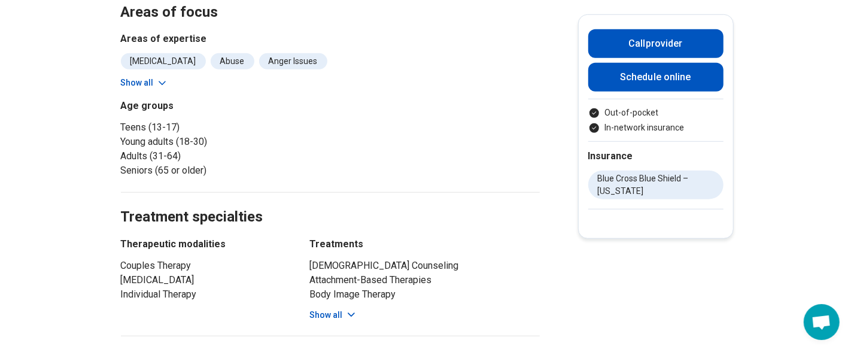
click at [331, 309] on button "Show all" at bounding box center [333, 315] width 47 height 13
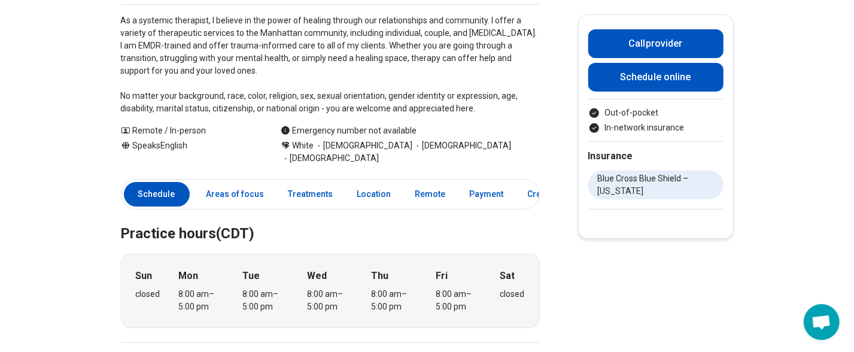
scroll to position [0, 0]
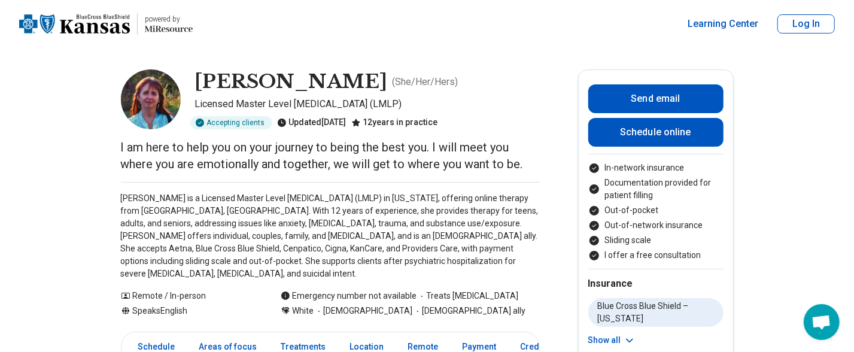
scroll to position [80, 0]
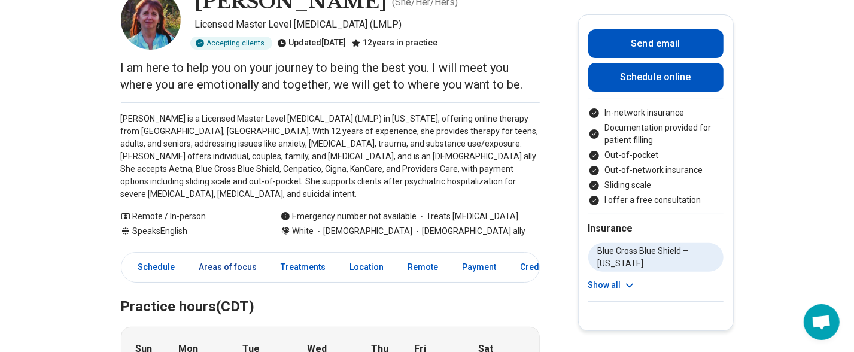
click at [227, 255] on link "Areas of focus" at bounding box center [228, 267] width 72 height 25
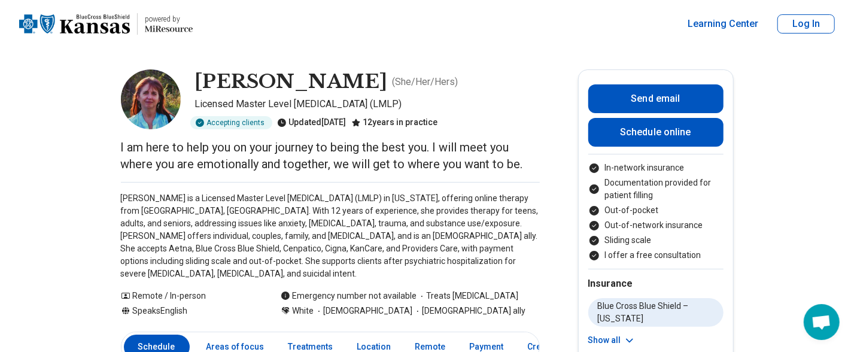
scroll to position [0, 0]
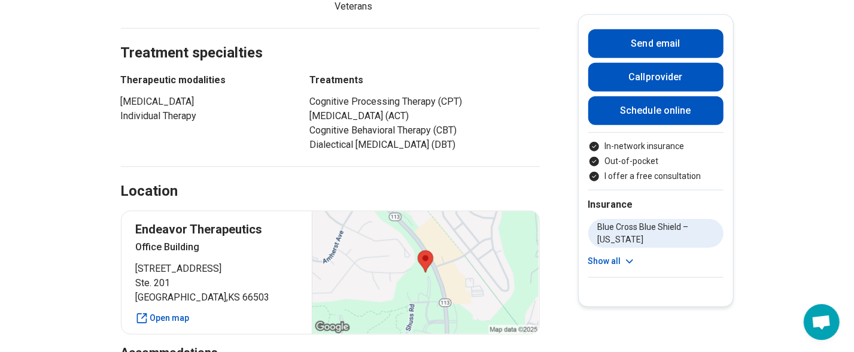
scroll to position [638, 0]
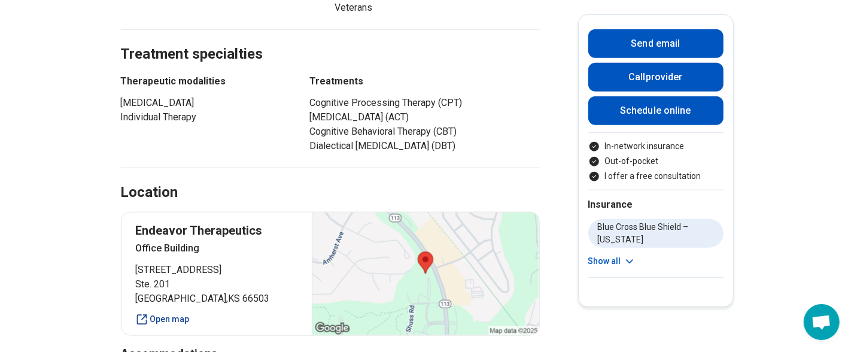
click at [165, 316] on link "Open map" at bounding box center [217, 319] width 162 height 13
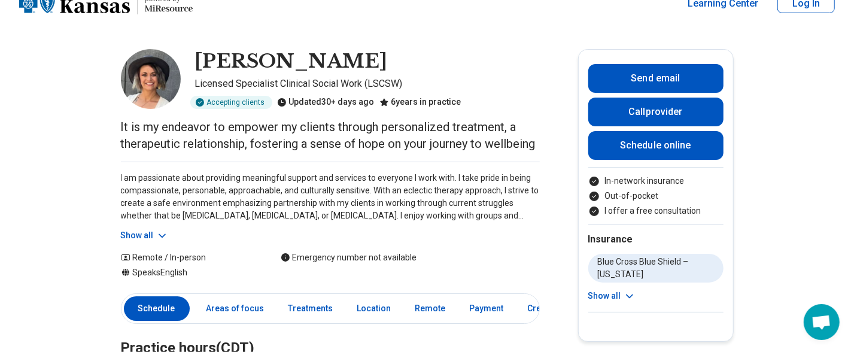
scroll to position [0, 0]
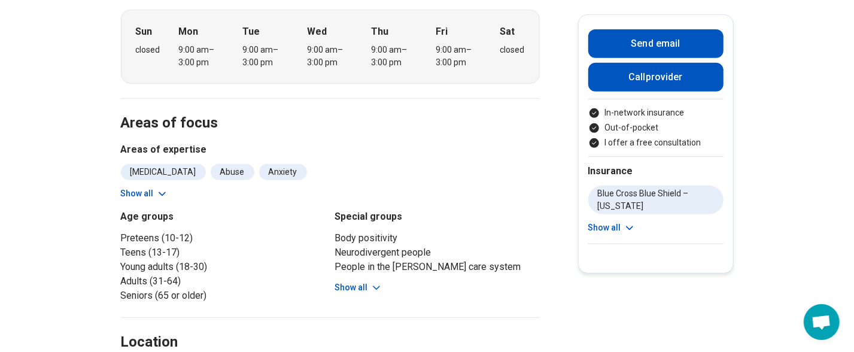
scroll to position [319, 0]
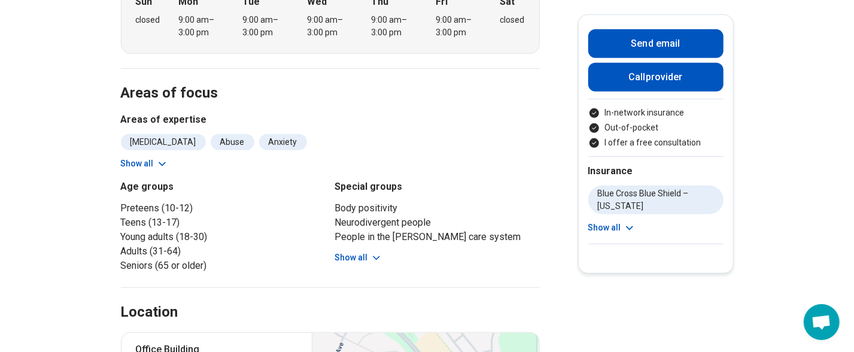
click at [363, 254] on button "Show all" at bounding box center [358, 257] width 47 height 13
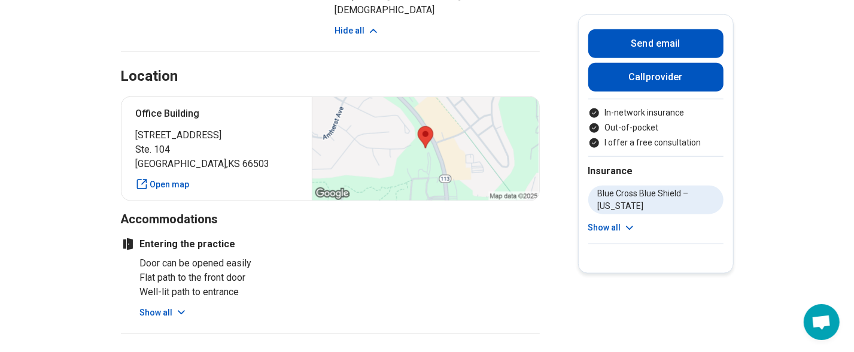
scroll to position [797, 0]
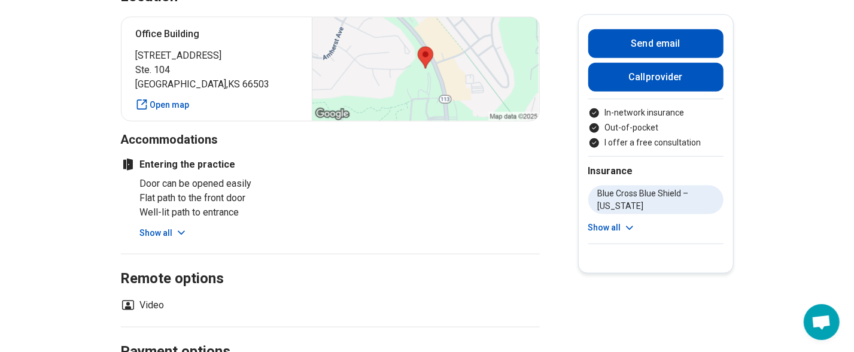
click at [172, 231] on button "Show all" at bounding box center [163, 233] width 47 height 13
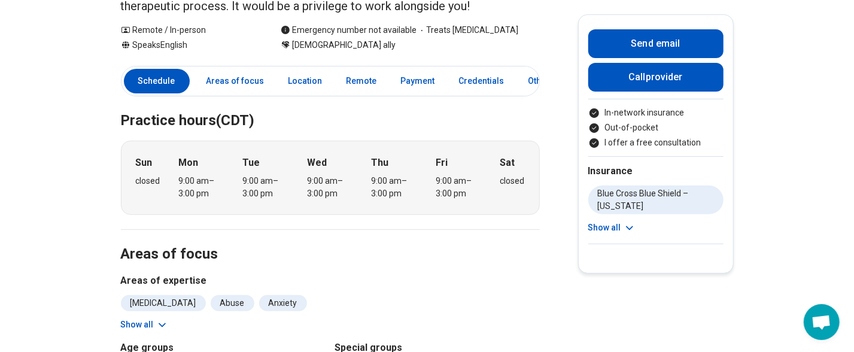
scroll to position [0, 0]
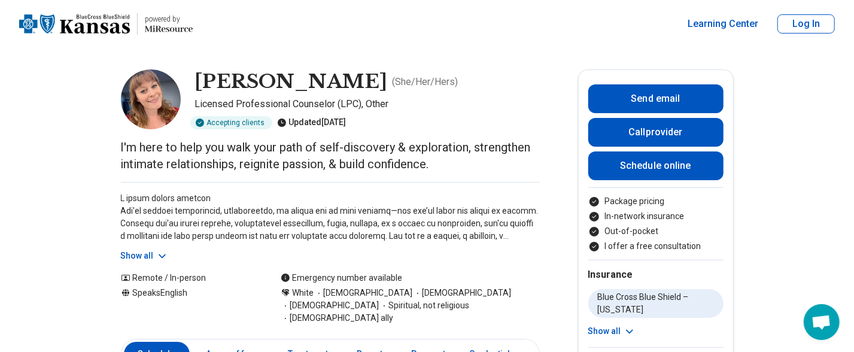
click at [795, 17] on button "Log In" at bounding box center [805, 23] width 57 height 19
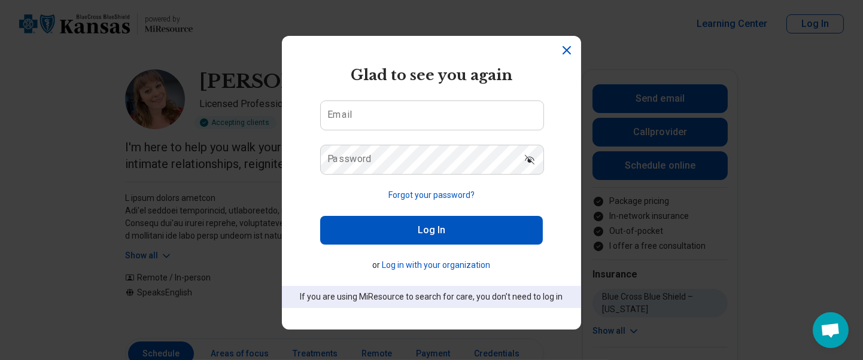
click at [320, 130] on div "Login Dialog" at bounding box center [320, 130] width 0 height 0
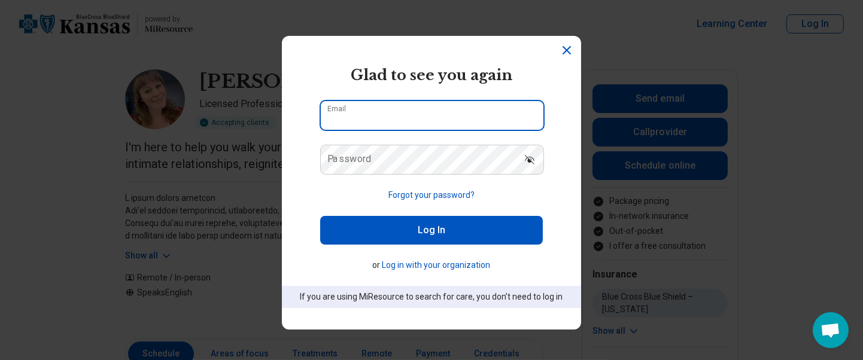
click at [357, 125] on input "Email" at bounding box center [432, 115] width 223 height 29
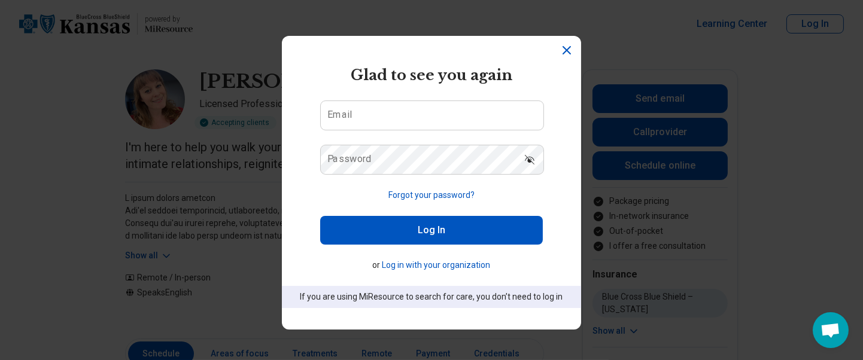
click at [563, 47] on icon "Dismiss" at bounding box center [566, 50] width 7 height 7
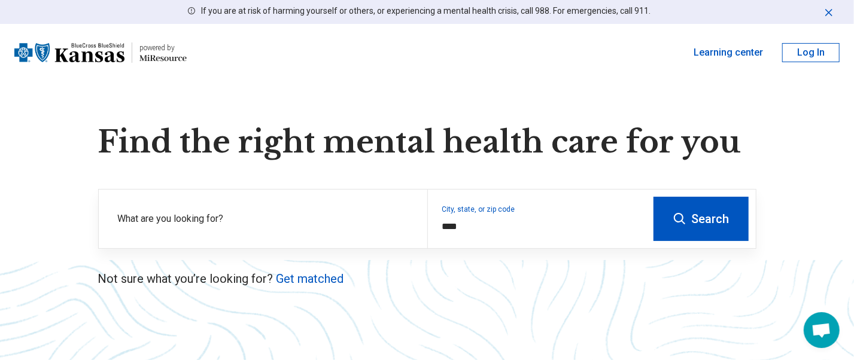
click at [810, 48] on button "Log In" at bounding box center [810, 52] width 57 height 19
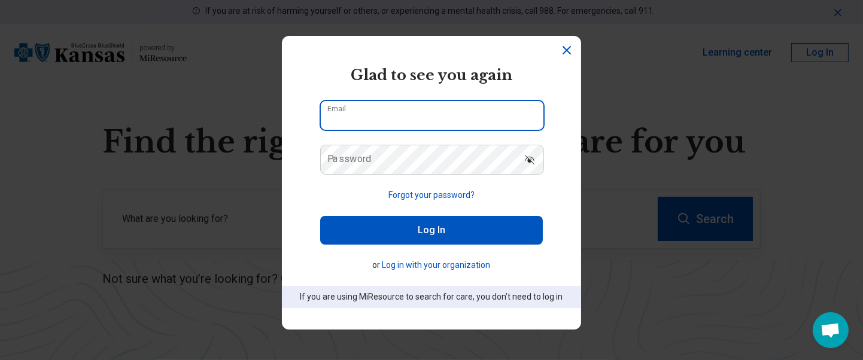
click at [354, 118] on input "Email" at bounding box center [432, 115] width 223 height 29
click at [360, 118] on input "Email" at bounding box center [432, 115] width 223 height 29
type input "**********"
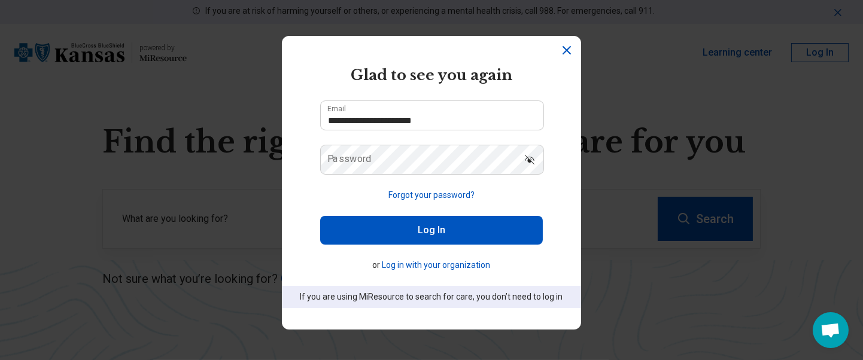
drag, startPoint x: 334, startPoint y: 163, endPoint x: 342, endPoint y: 156, distance: 9.7
click at [334, 162] on label "Password" at bounding box center [349, 159] width 44 height 10
click at [406, 229] on button "Log In" at bounding box center [431, 230] width 223 height 29
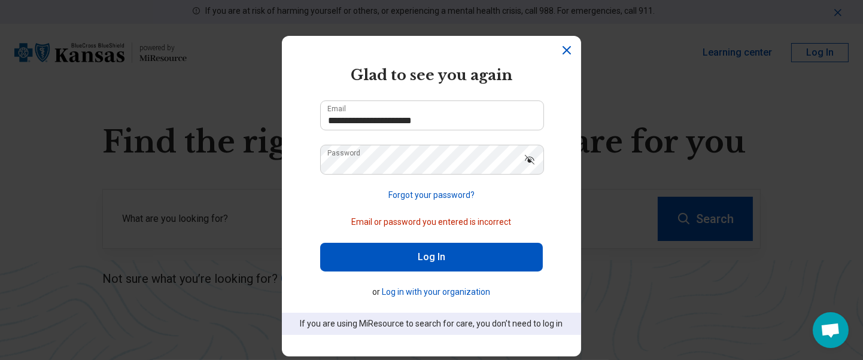
click at [401, 193] on button "Forgot your password?" at bounding box center [431, 195] width 86 height 13
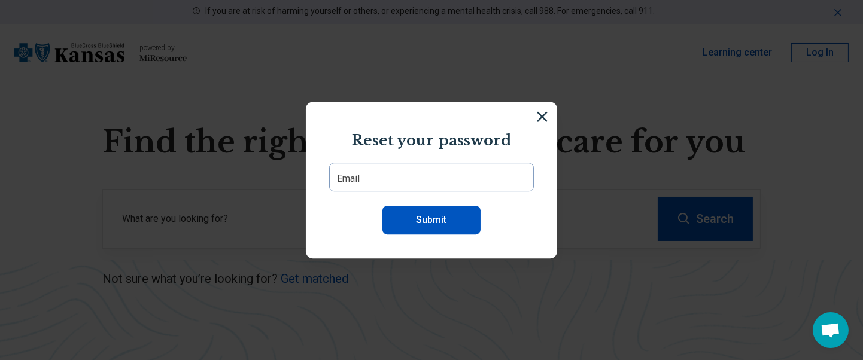
click at [672, 68] on div "Reset your password Email Submit" at bounding box center [431, 180] width 863 height 360
click at [672, 75] on div "Reset your password Email Submit" at bounding box center [431, 180] width 863 height 360
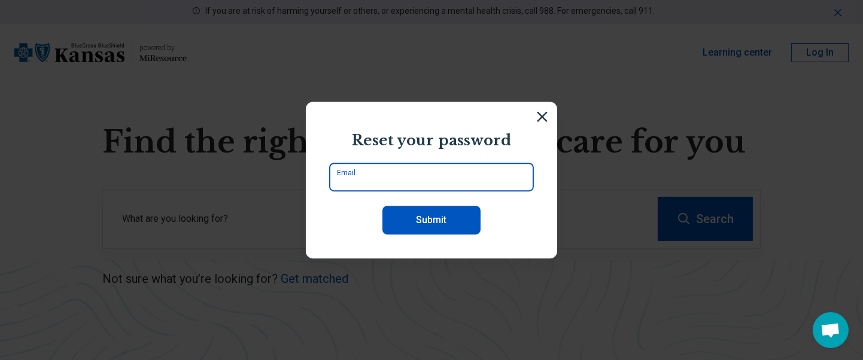
click at [376, 176] on input "Email" at bounding box center [431, 177] width 205 height 29
type input "**********"
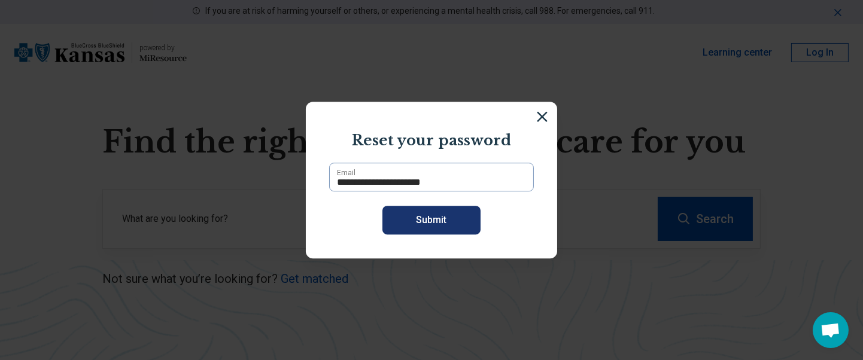
drag, startPoint x: 424, startPoint y: 219, endPoint x: 436, endPoint y: 211, distance: 14.8
click at [424, 223] on button "Submit" at bounding box center [431, 220] width 98 height 29
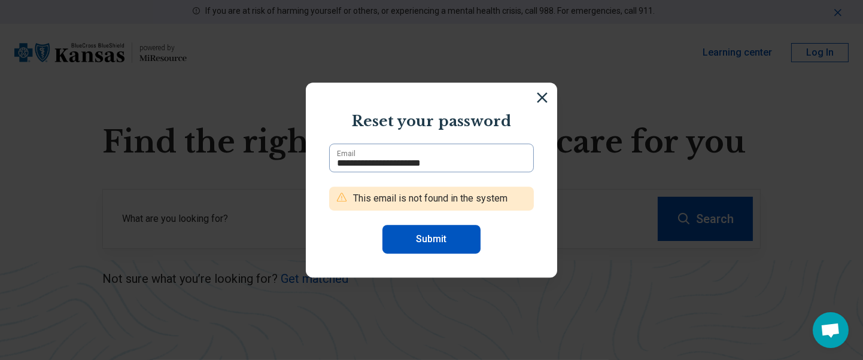
click at [394, 203] on span "This email is not found in the system" at bounding box center [430, 198] width 154 height 14
click at [535, 96] on img at bounding box center [541, 97] width 13 height 13
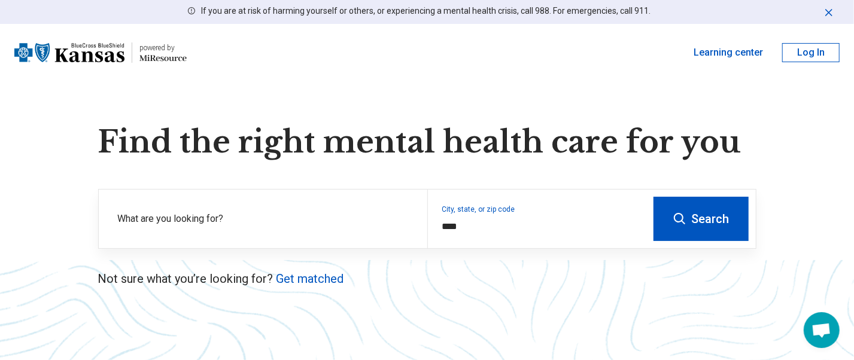
click at [807, 53] on button "Log In" at bounding box center [810, 52] width 57 height 19
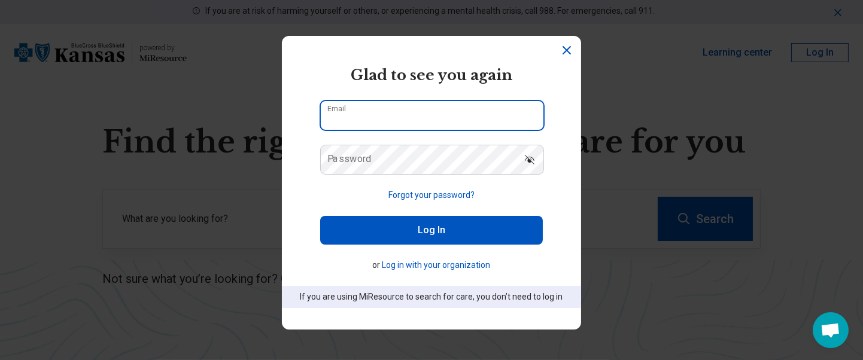
click at [431, 114] on input "Email" at bounding box center [432, 115] width 223 height 29
type input "**********"
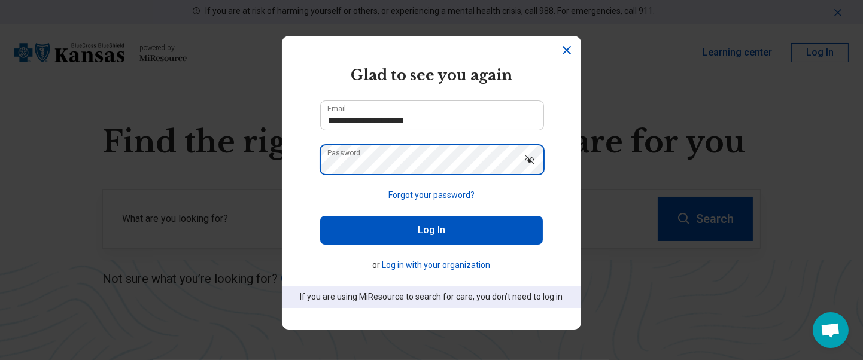
click at [320, 175] on div "Login Dialog" at bounding box center [320, 175] width 0 height 0
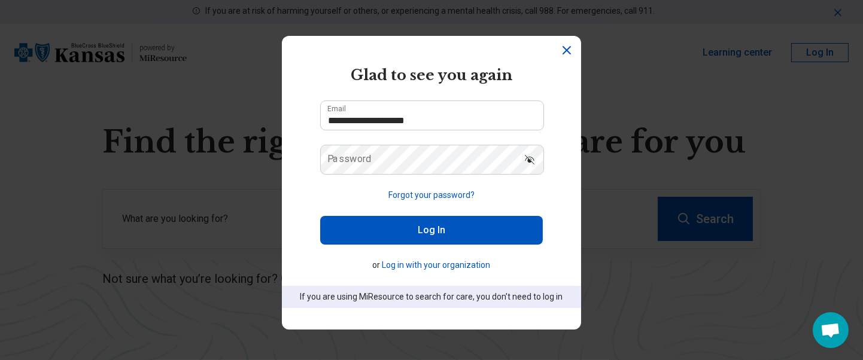
click at [388, 200] on button "Forgot your password?" at bounding box center [431, 195] width 86 height 13
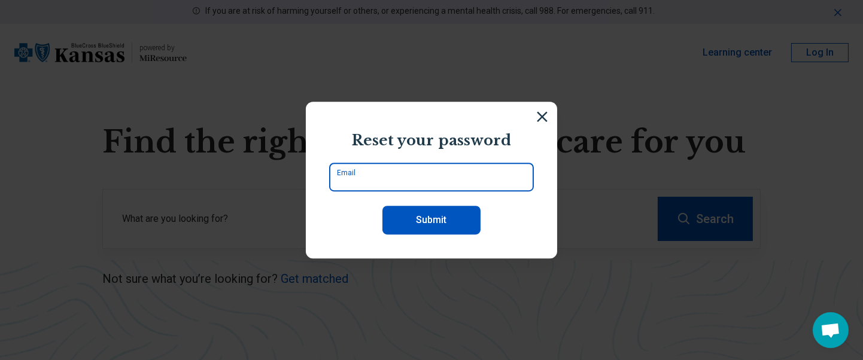
click at [376, 179] on input "Email" at bounding box center [431, 177] width 205 height 29
type input "**********"
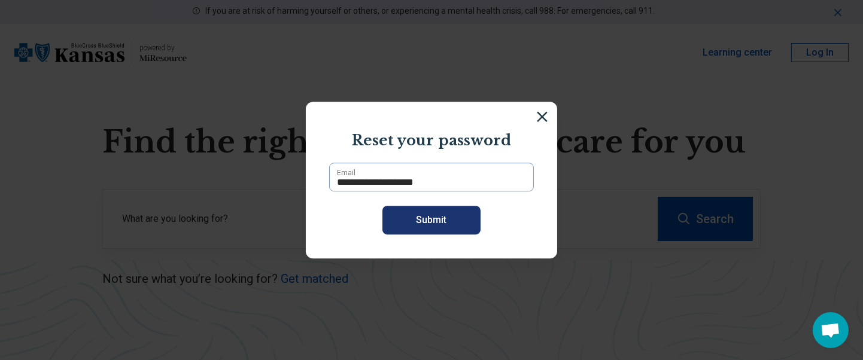
click at [439, 222] on button "Submit" at bounding box center [431, 220] width 98 height 29
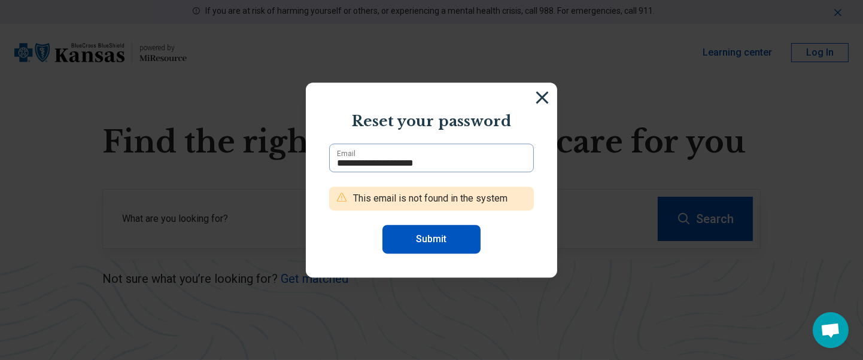
click at [535, 92] on img at bounding box center [541, 97] width 13 height 13
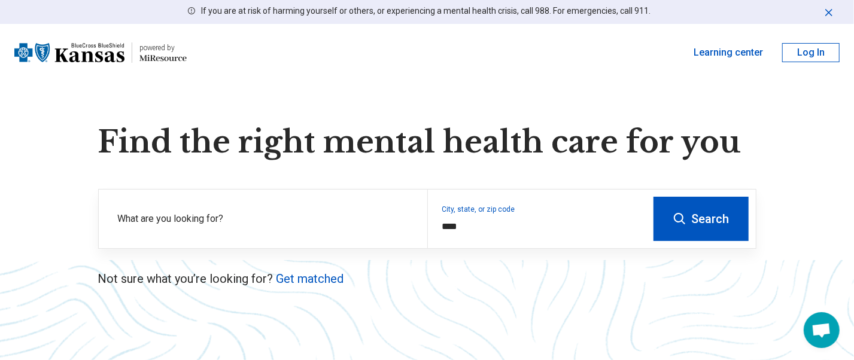
click at [451, 69] on header "powered by Miresource logo Learning center Log In" at bounding box center [427, 52] width 854 height 57
